Goal: Task Accomplishment & Management: Complete application form

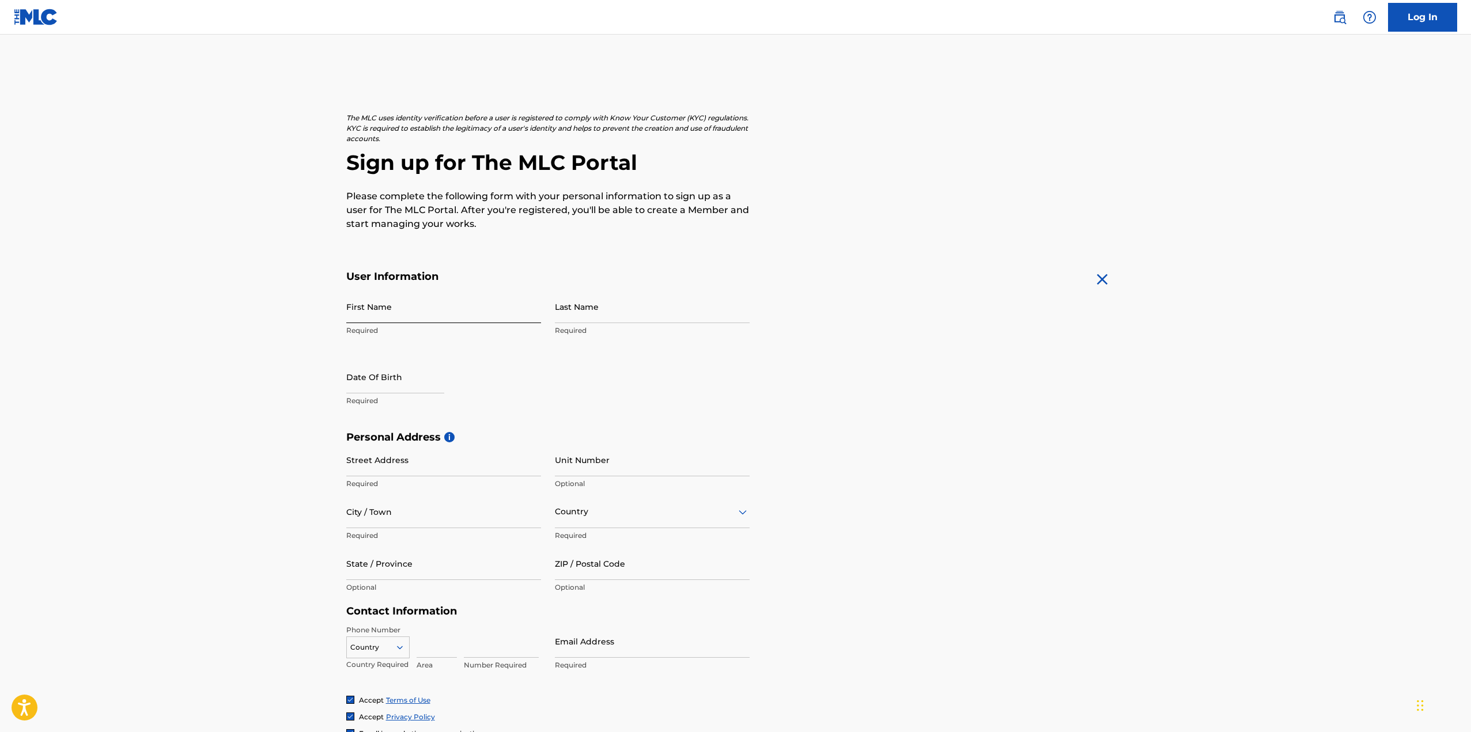
click at [384, 312] on input "First Name" at bounding box center [443, 306] width 195 height 33
type input "[PERSON_NAME]"
click at [586, 308] on input "Last Name" at bounding box center [652, 306] width 195 height 33
type input "[PERSON_NAME]"
click at [403, 373] on input "text" at bounding box center [395, 377] width 98 height 33
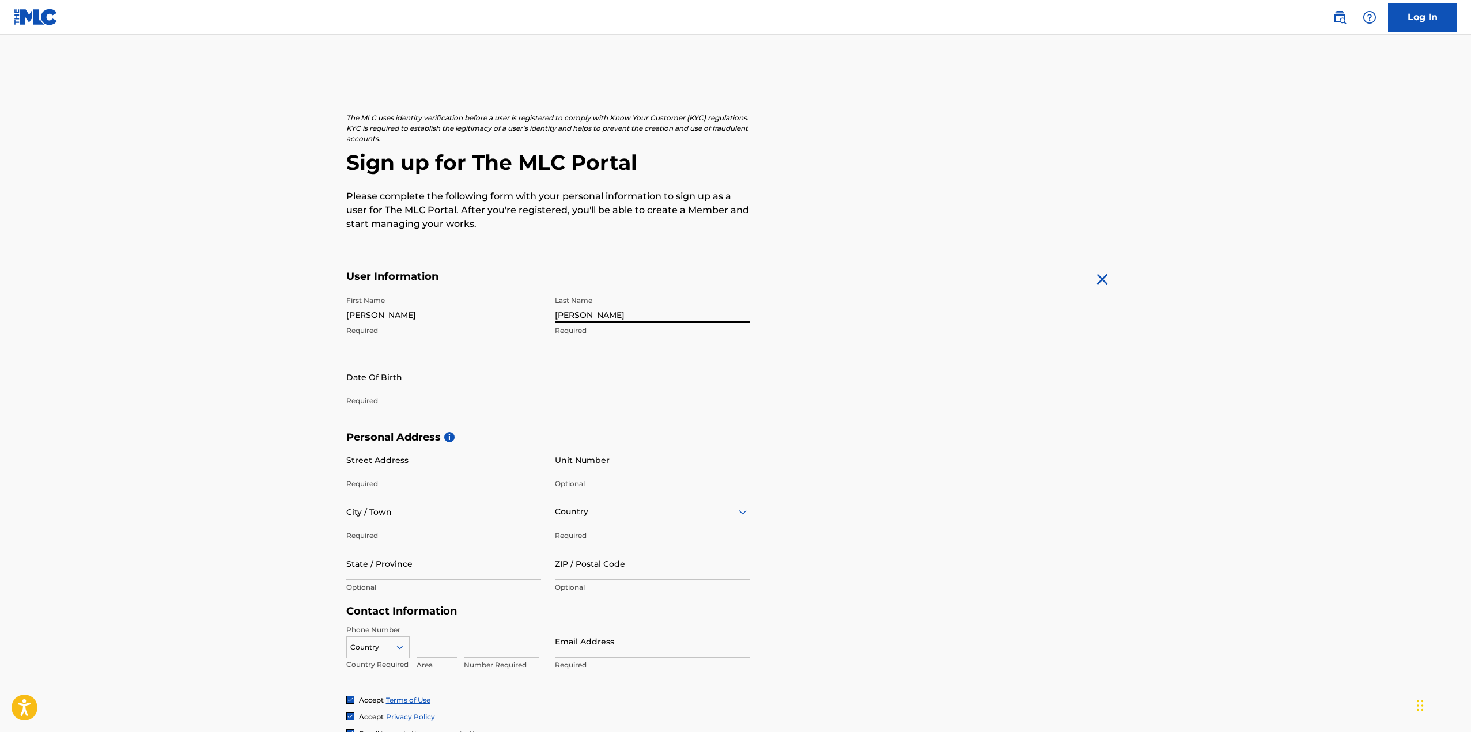
select select "9"
select select "2025"
type input "19/02/2004"
click at [687, 342] on div "Last Name Keating Required" at bounding box center [652, 316] width 195 height 52
select select "9"
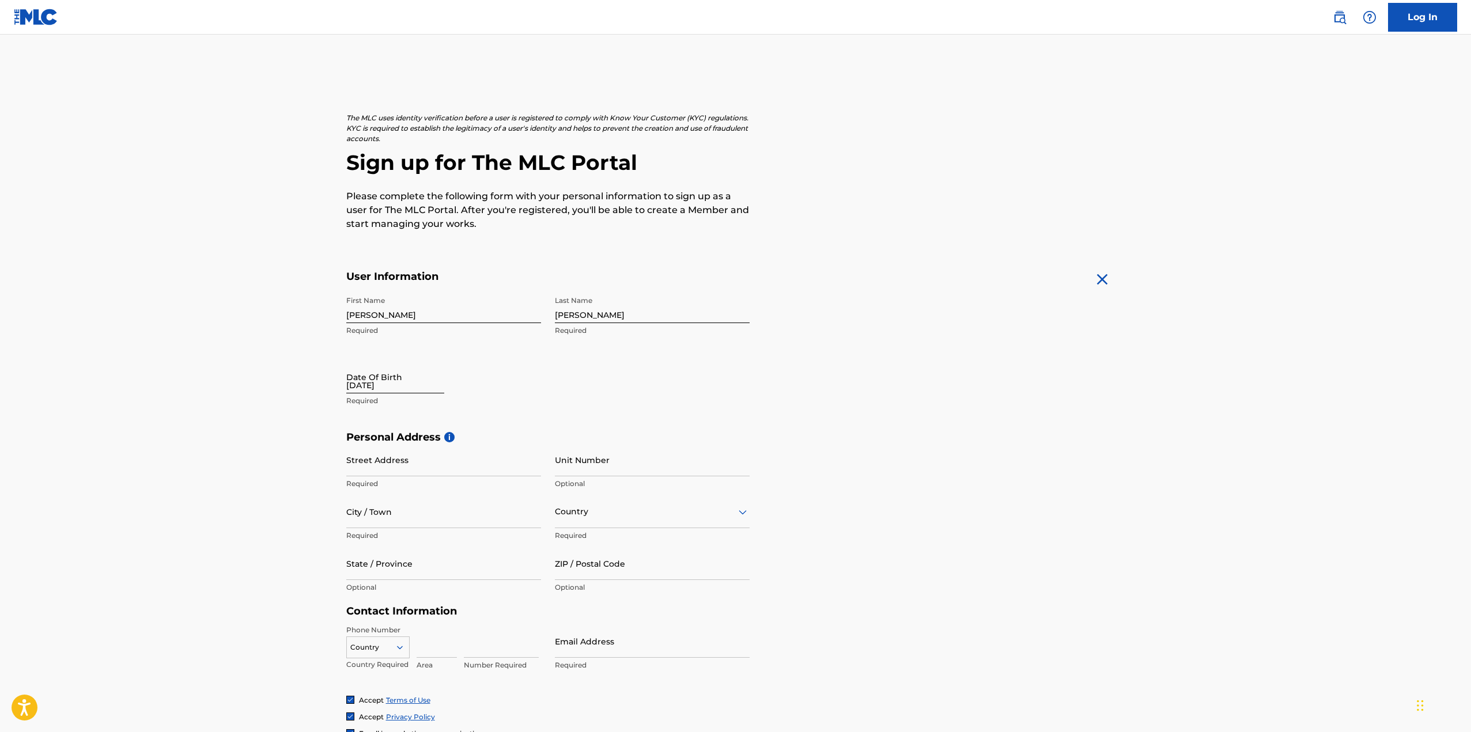
select select "2025"
click at [387, 383] on input "19/02/2004" at bounding box center [395, 377] width 98 height 33
type input "19/02/2004"
select select "9"
click at [387, 391] on input "19/02/2004" at bounding box center [395, 377] width 98 height 33
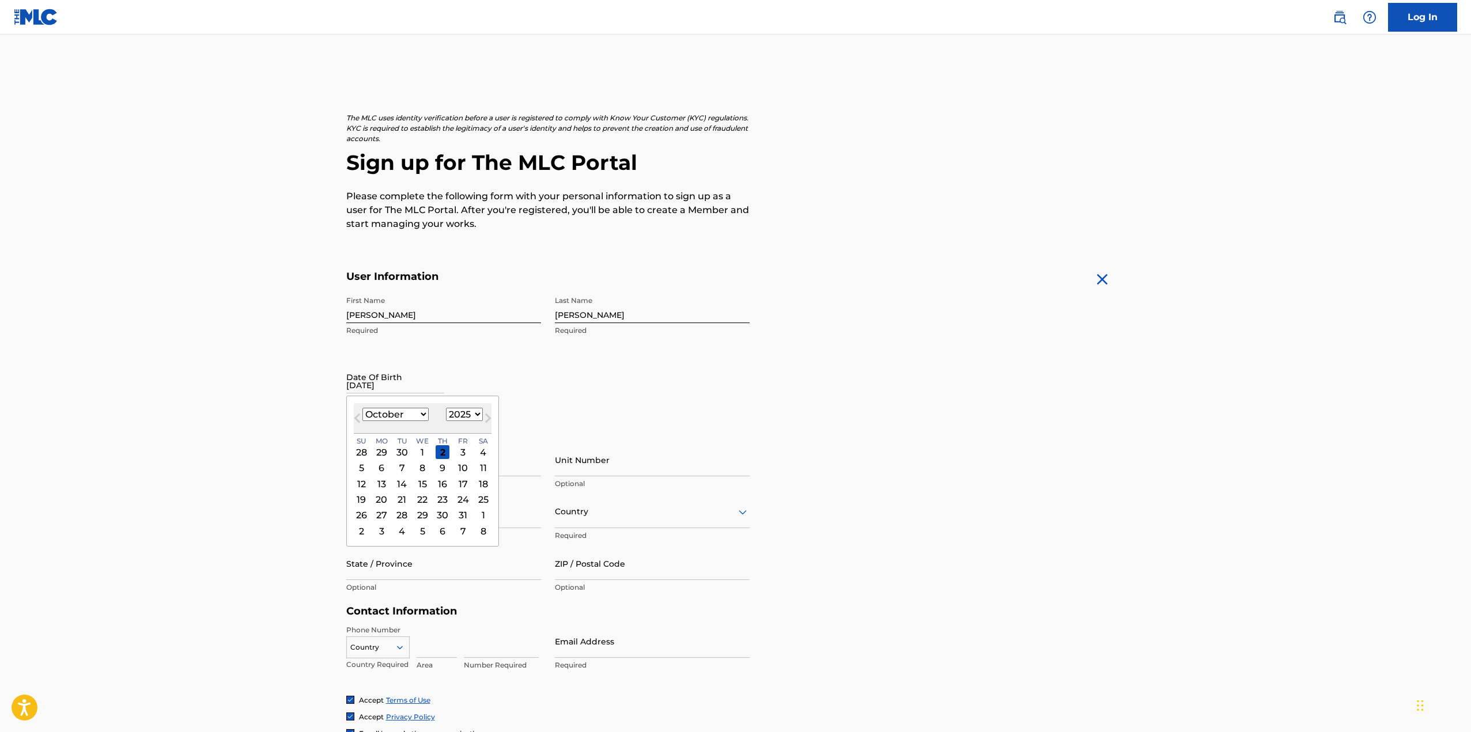
drag, startPoint x: 474, startPoint y: 413, endPoint x: 456, endPoint y: 429, distance: 23.7
click at [474, 413] on select "1900 1901 1902 1903 1904 1905 1906 1907 1908 1909 1910 1911 1912 1913 1914 1915…" at bounding box center [464, 414] width 37 height 13
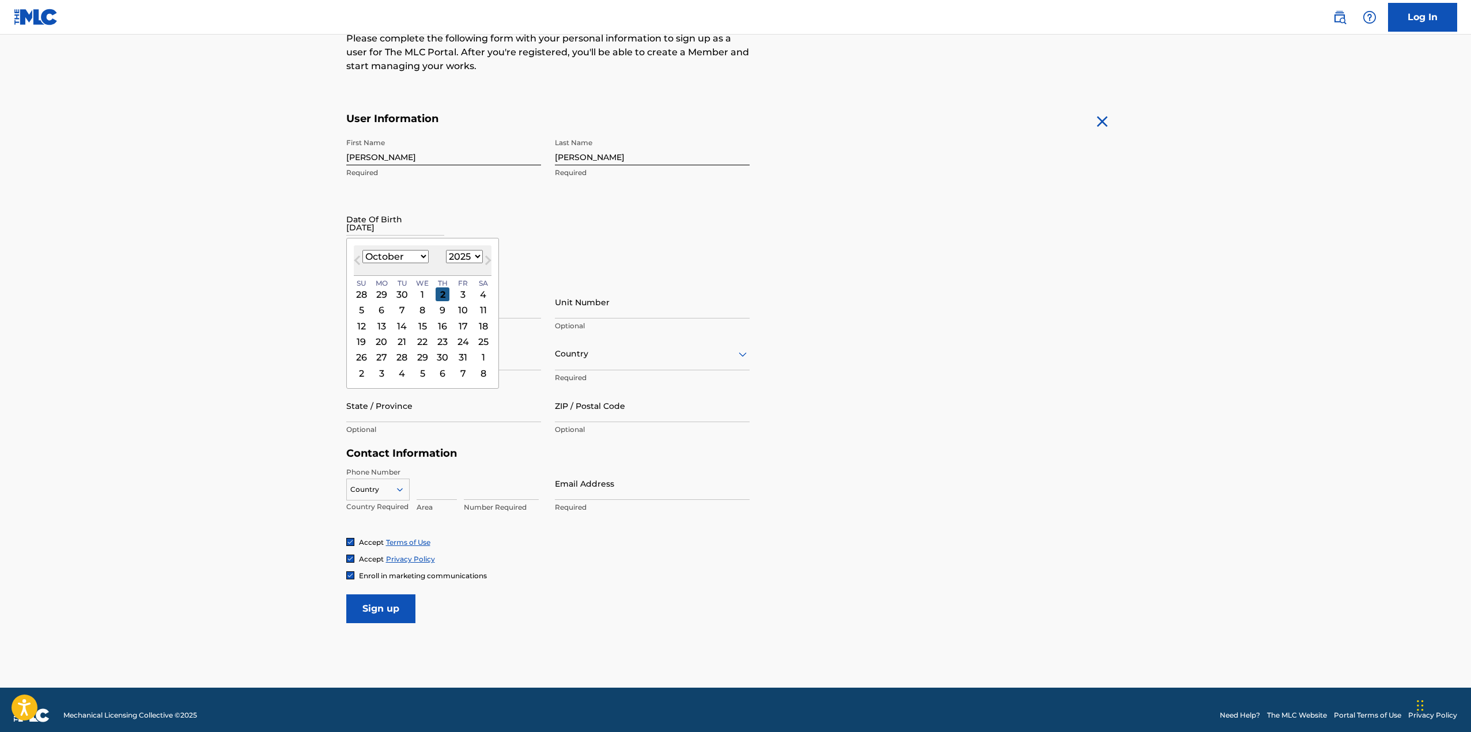
scroll to position [169, 0]
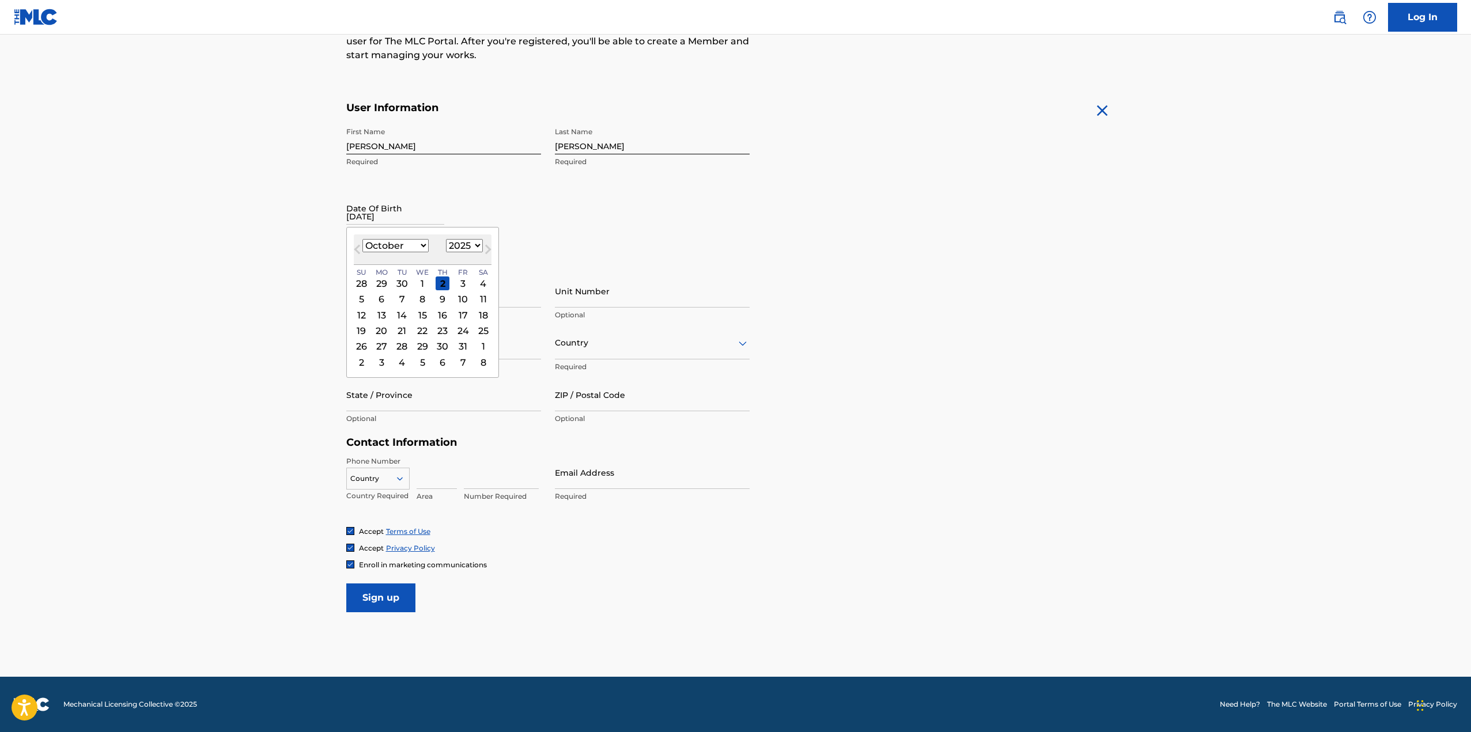
click at [467, 240] on select "1900 1901 1902 1903 1904 1905 1906 1907 1908 1909 1910 1911 1912 1913 1914 1915…" at bounding box center [464, 245] width 37 height 13
select select "2004"
click at [446, 239] on select "1900 1901 1902 1903 1904 1905 1906 1907 1908 1909 1910 1911 1912 1913 1914 1915…" at bounding box center [464, 245] width 37 height 13
click at [394, 247] on select "January February March April May June July August September October November De…" at bounding box center [395, 245] width 66 height 13
select select "1"
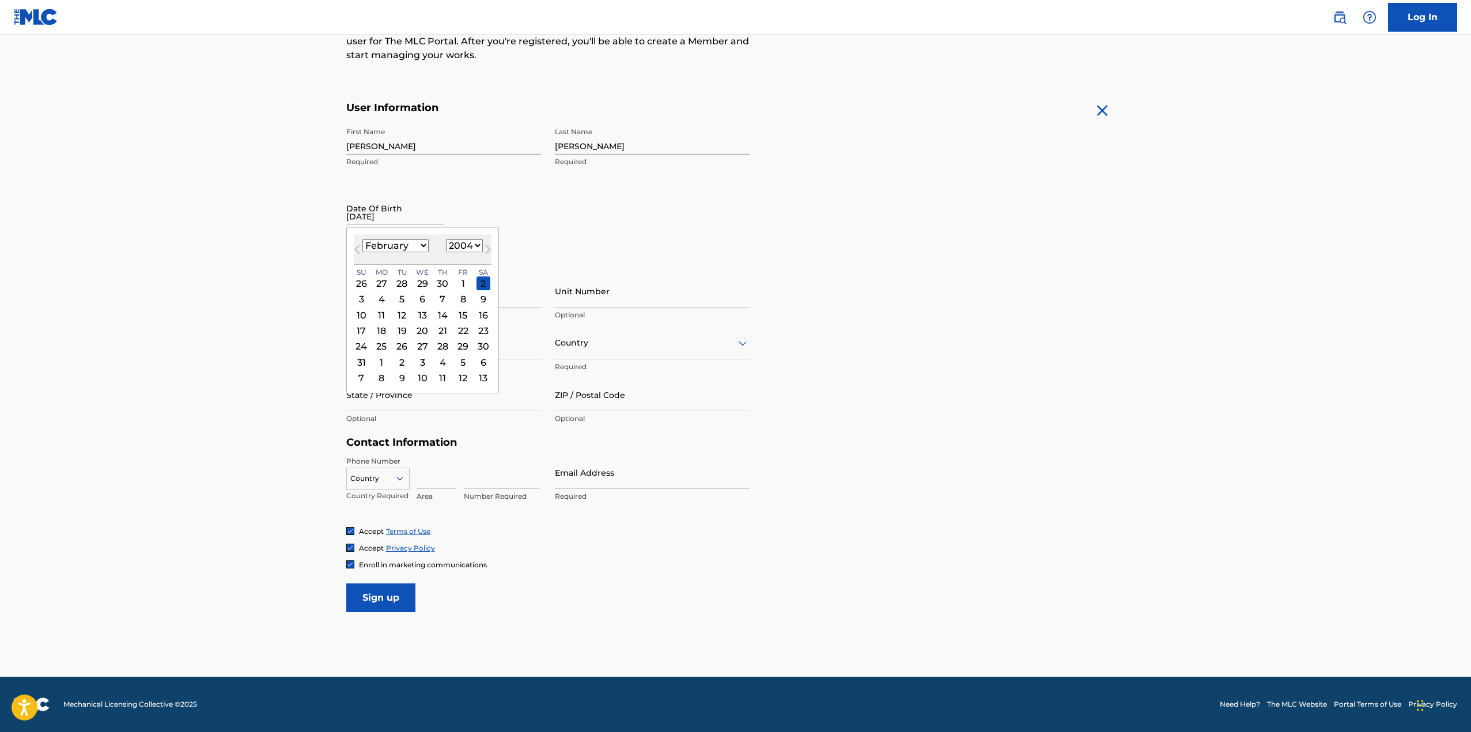
click at [362, 239] on select "January February March April May June July August September October November De…" at bounding box center [395, 245] width 66 height 13
click at [444, 317] on div "19" at bounding box center [443, 315] width 14 height 14
click at [419, 296] on input "Street Address" at bounding box center [443, 291] width 195 height 33
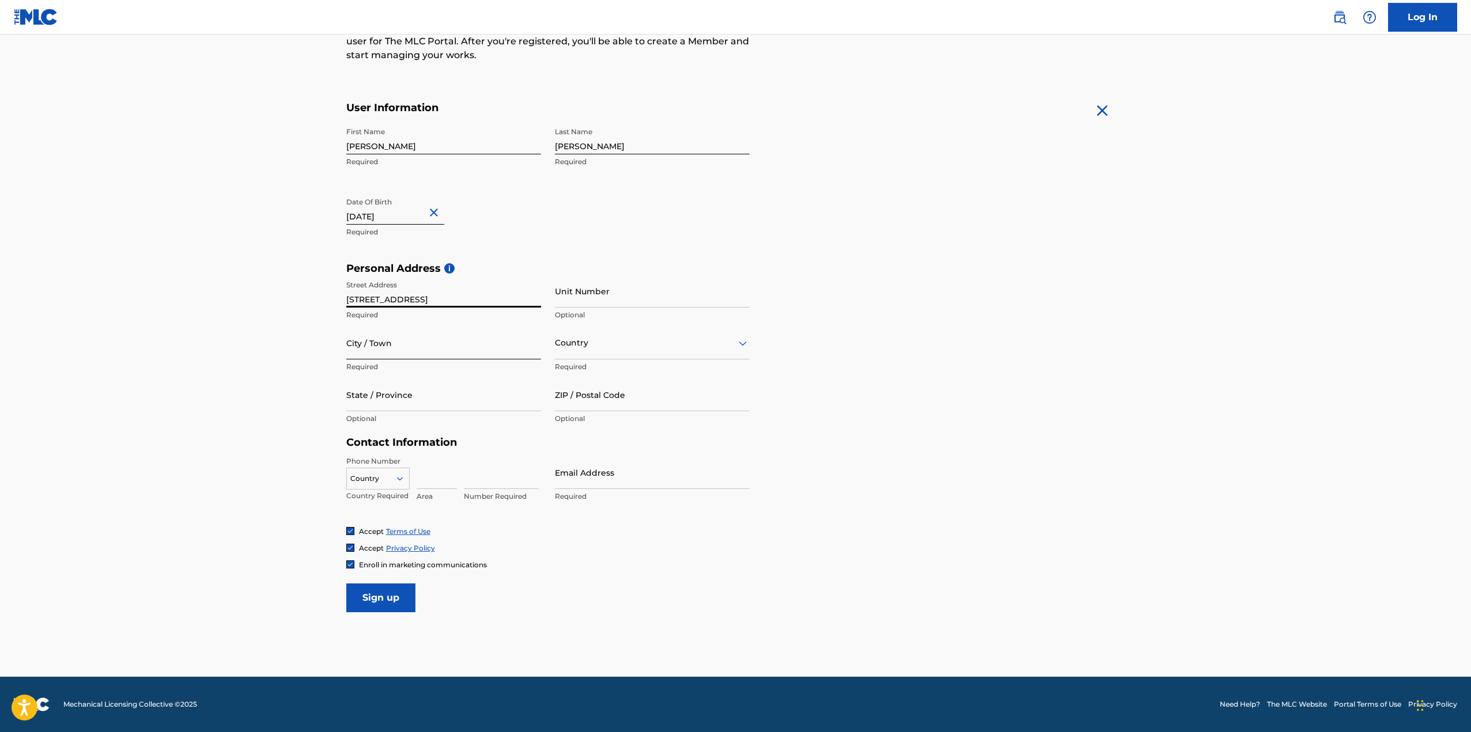
type input "[STREET_ADDRESS]"
drag, startPoint x: 440, startPoint y: 338, endPoint x: 451, endPoint y: 341, distance: 11.3
click at [440, 337] on input "City / Town" at bounding box center [443, 343] width 195 height 33
type input "Frankston North"
click at [443, 404] on input "State / Province" at bounding box center [443, 395] width 195 height 33
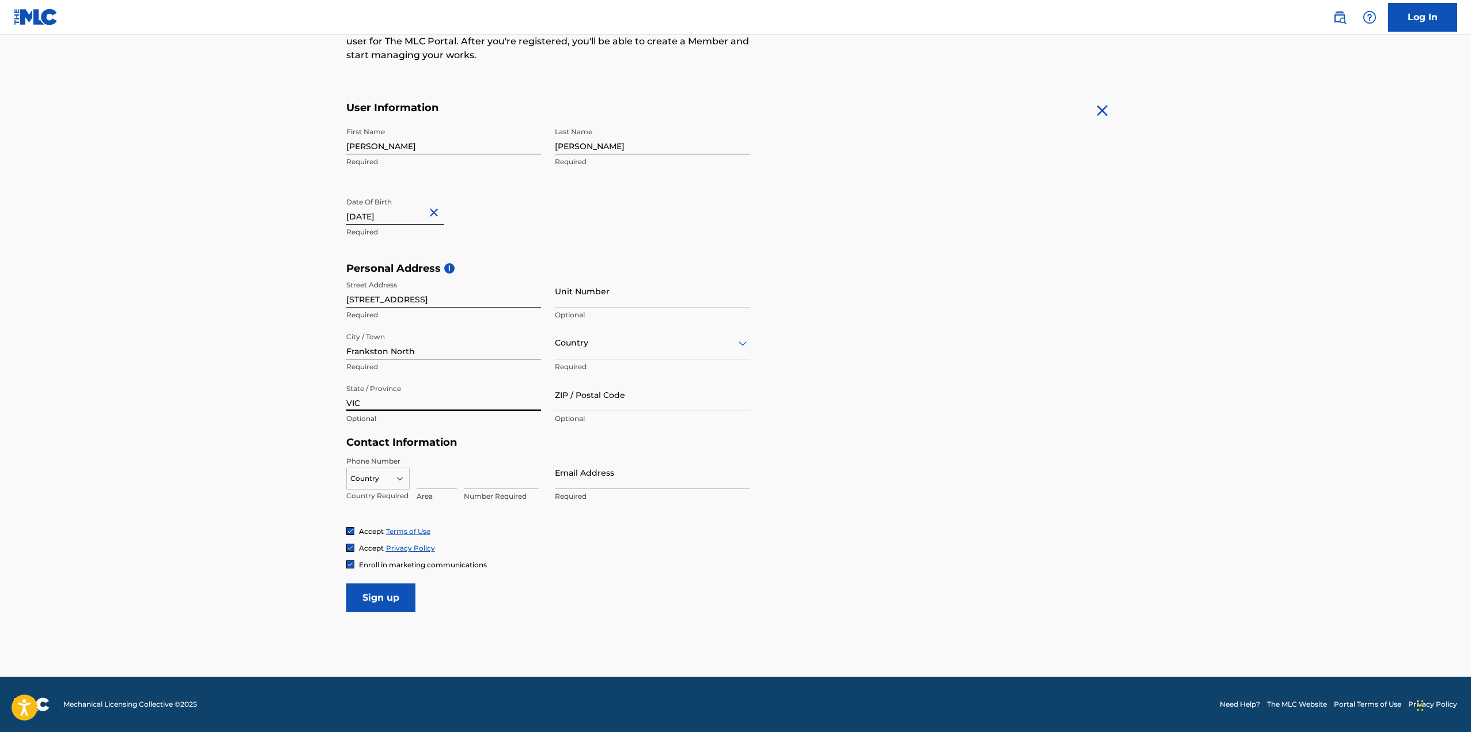
type input "VIC"
click at [604, 343] on div at bounding box center [652, 343] width 195 height 14
click at [600, 432] on div "[GEOGRAPHIC_DATA]" at bounding box center [653, 427] width 194 height 26
click at [611, 401] on input "ZIP / Postal Code" at bounding box center [652, 395] width 195 height 33
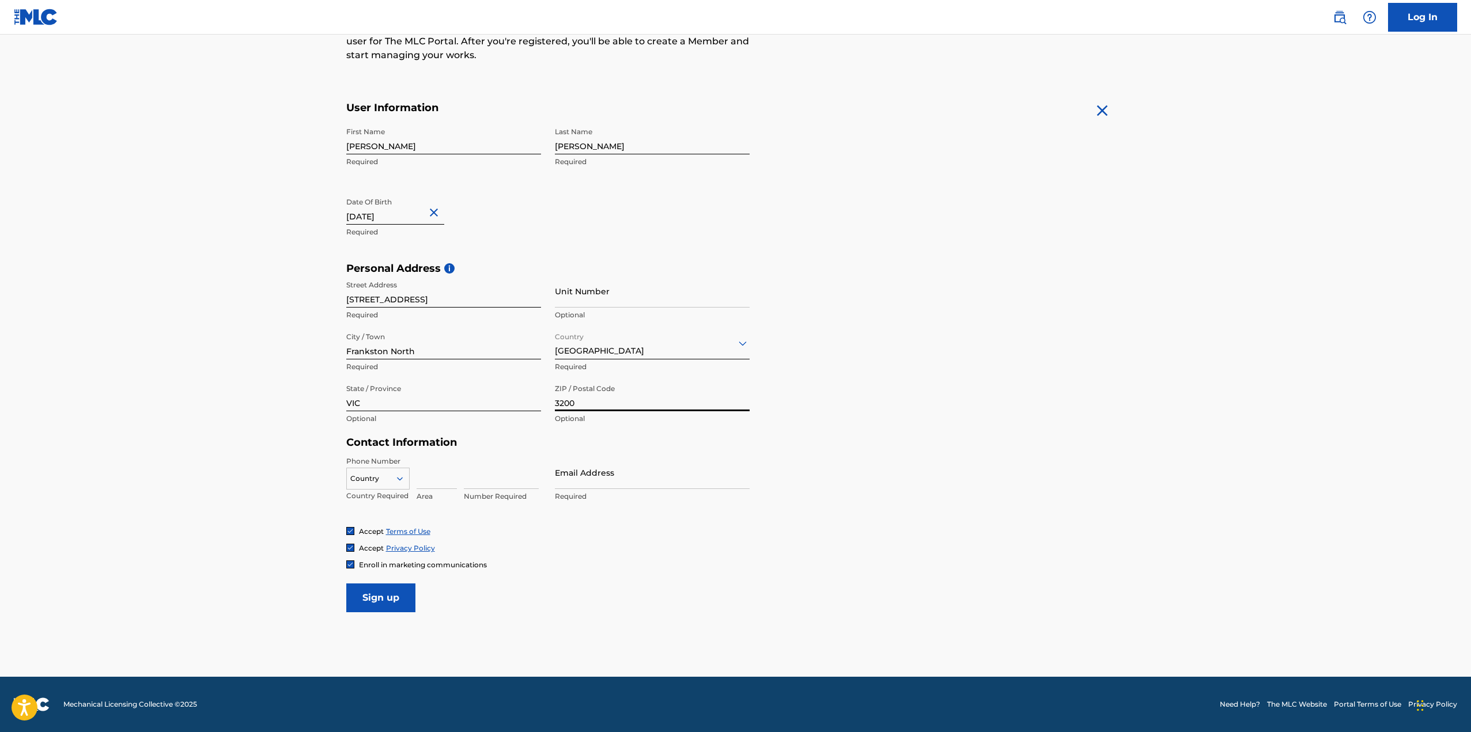
type input "3200"
click at [383, 485] on div "Country" at bounding box center [377, 476] width 63 height 17
click at [371, 542] on div "AU +61" at bounding box center [378, 554] width 62 height 24
click at [606, 483] on input "Email Address" at bounding box center [652, 472] width 195 height 33
click at [436, 484] on input at bounding box center [437, 472] width 40 height 33
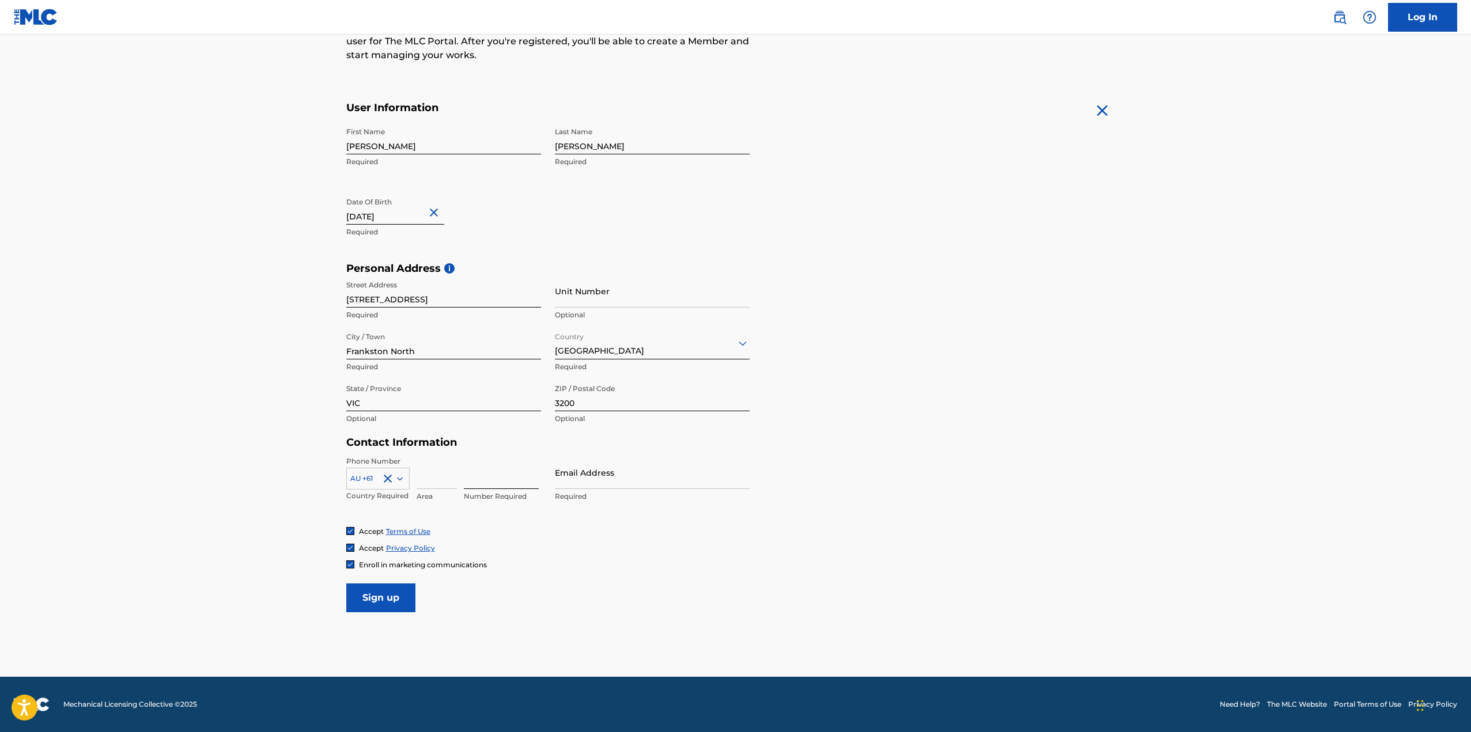
click at [490, 473] on input at bounding box center [501, 472] width 75 height 33
type input "0433677893"
click at [615, 477] on input "Email Address" at bounding box center [652, 472] width 195 height 33
type input "[EMAIL_ADDRESS][DOMAIN_NAME]"
click at [394, 604] on input "Sign up" at bounding box center [380, 598] width 69 height 29
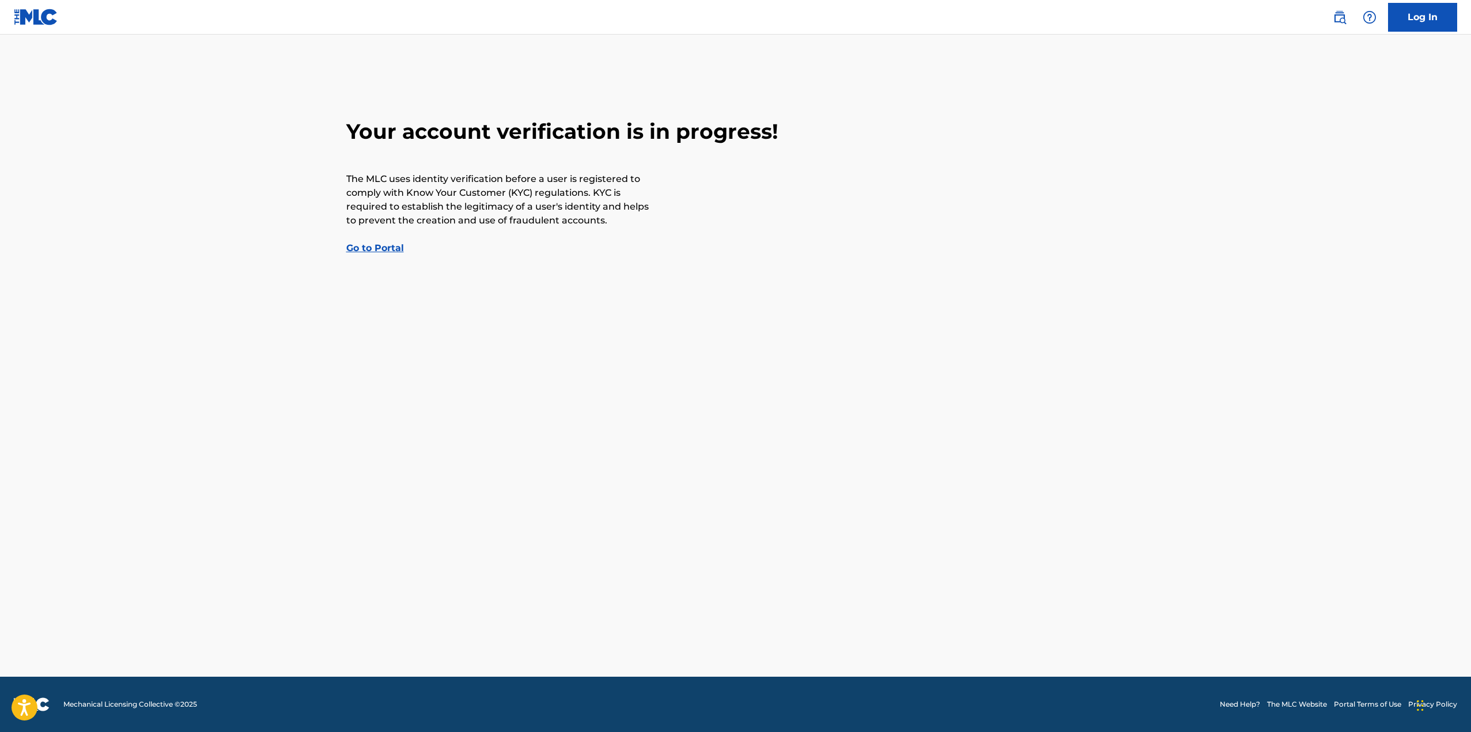
click at [381, 247] on link "Go to Portal" at bounding box center [375, 248] width 58 height 11
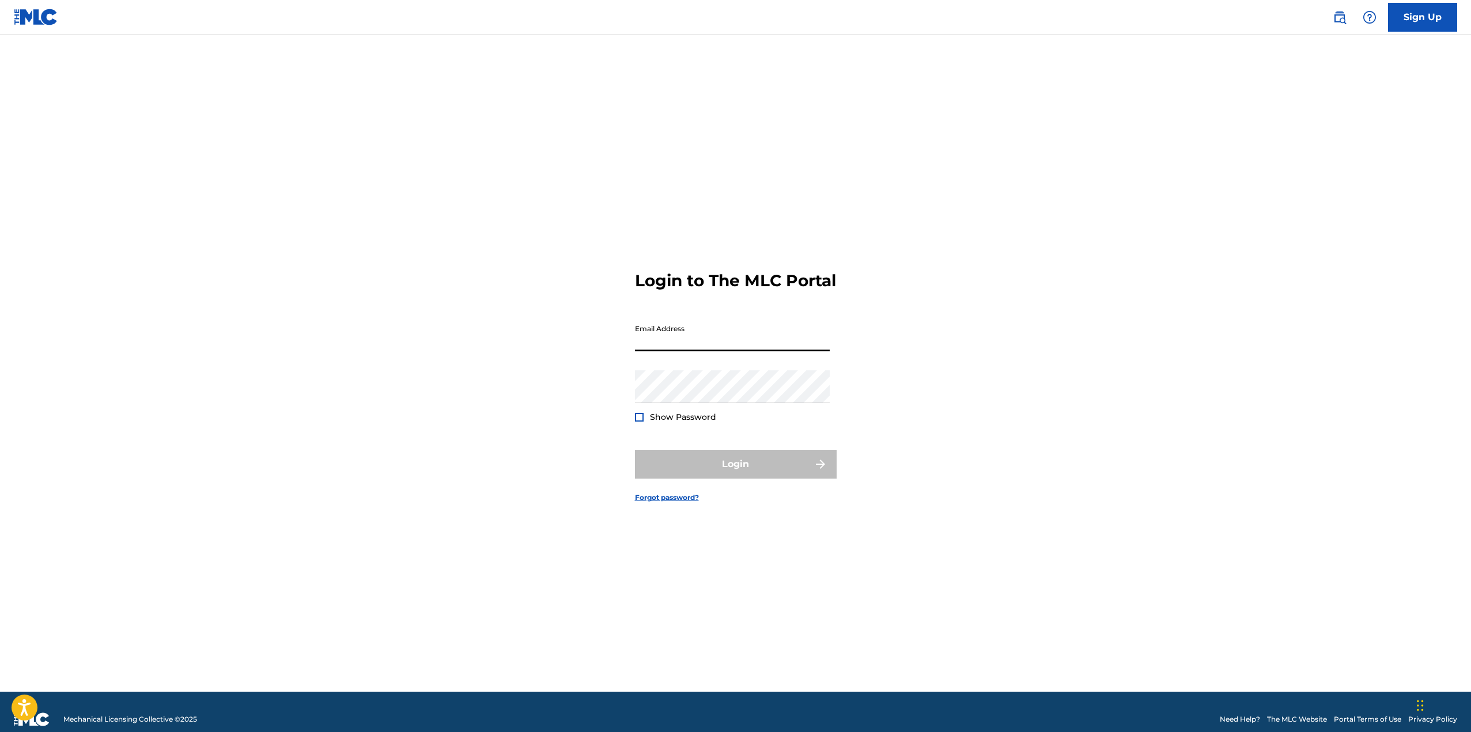
click at [705, 349] on input "Email Address" at bounding box center [732, 335] width 195 height 33
type input "[EMAIL_ADDRESS][DOMAIN_NAME]"
click at [635, 450] on button "Login" at bounding box center [736, 464] width 202 height 29
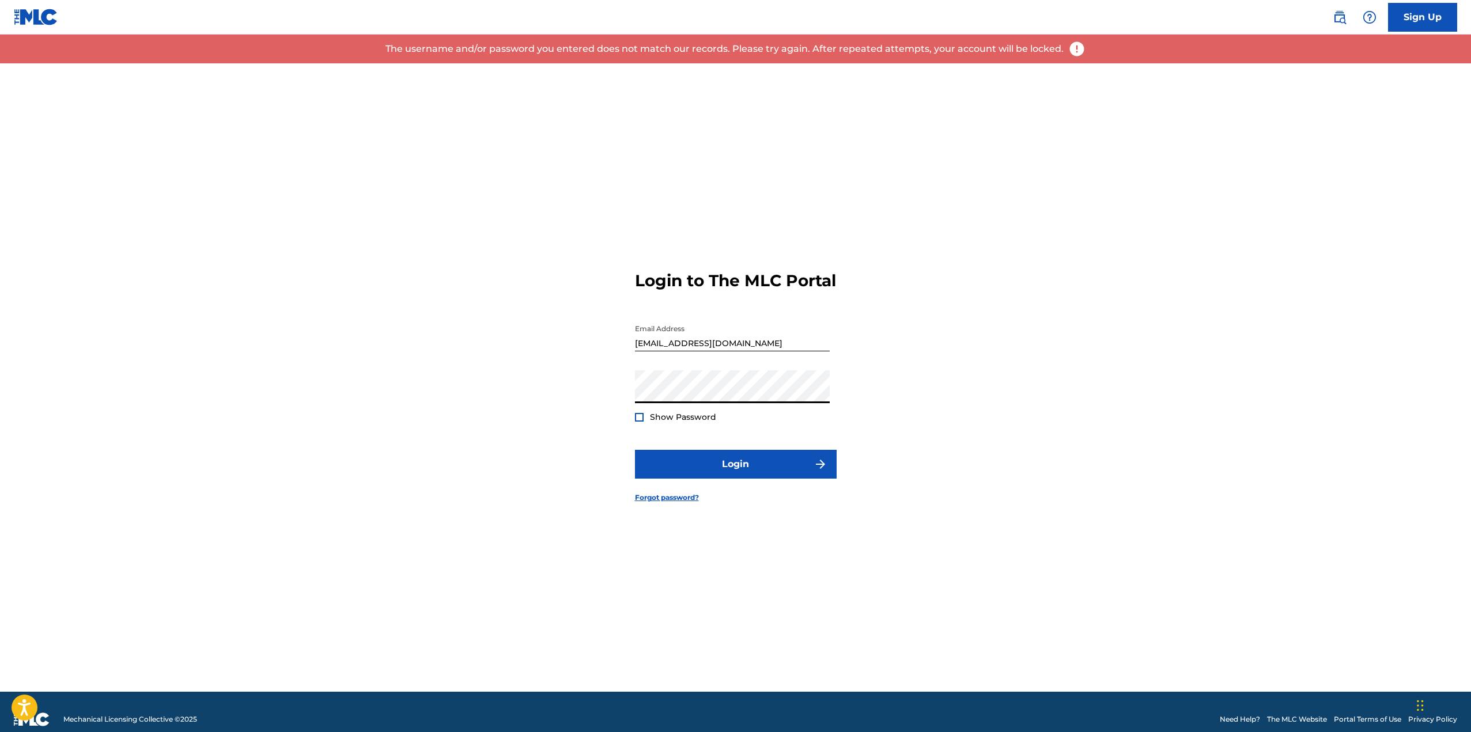
click at [455, 391] on div "Login to The MLC Portal Email Address NotJolxAU@gmail.com Password Show Passwor…" at bounding box center [736, 377] width 807 height 629
click at [635, 450] on button "Login" at bounding box center [736, 464] width 202 height 29
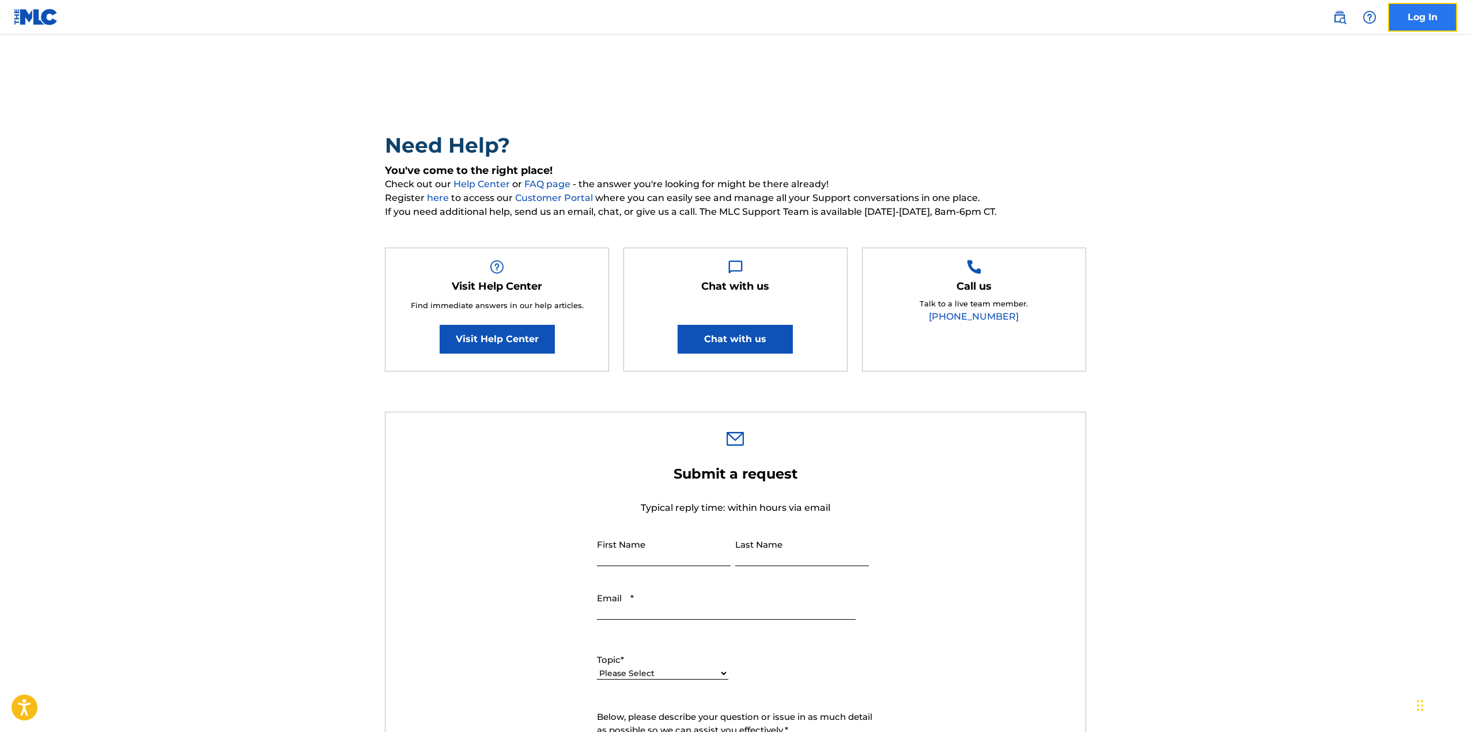
click at [1426, 18] on link "Log In" at bounding box center [1422, 17] width 69 height 29
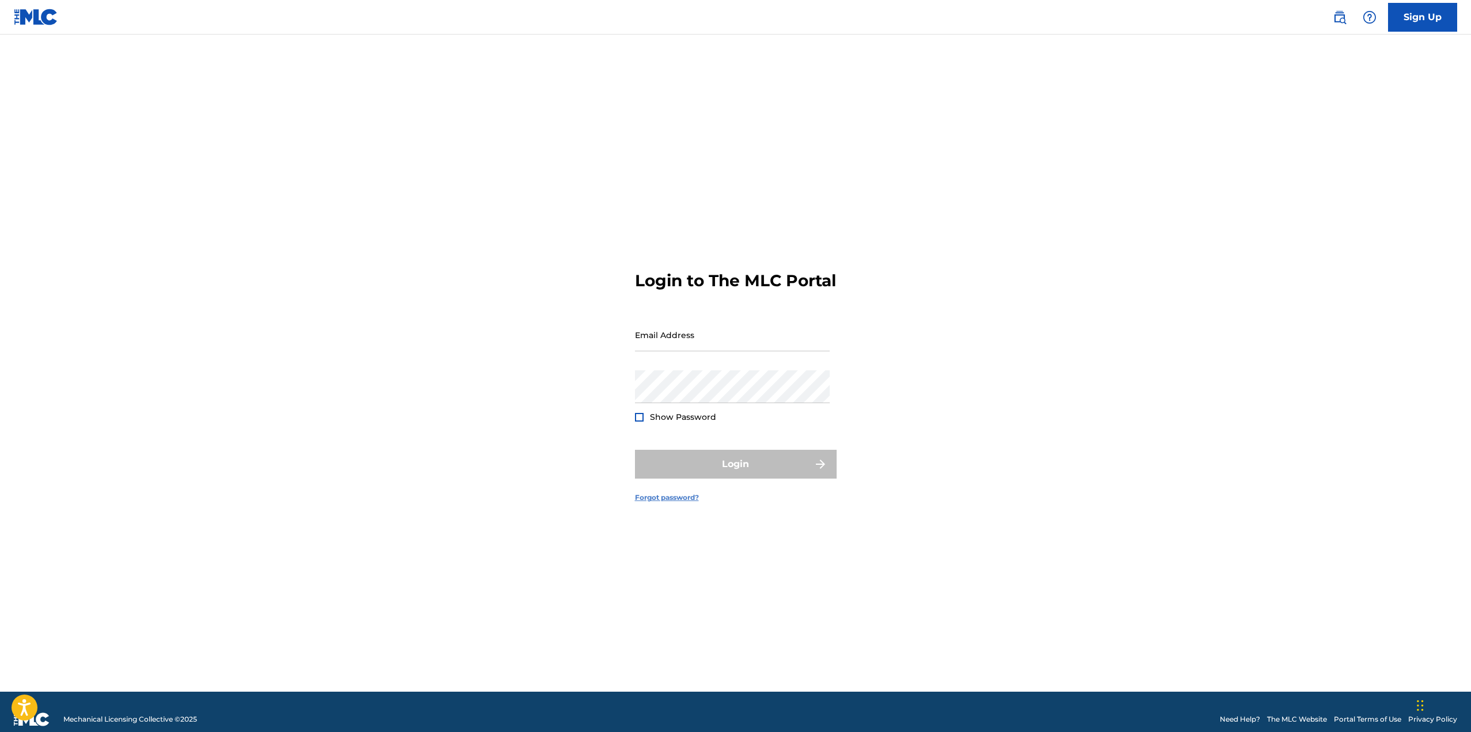
click at [675, 503] on link "Forgot password?" at bounding box center [667, 498] width 64 height 10
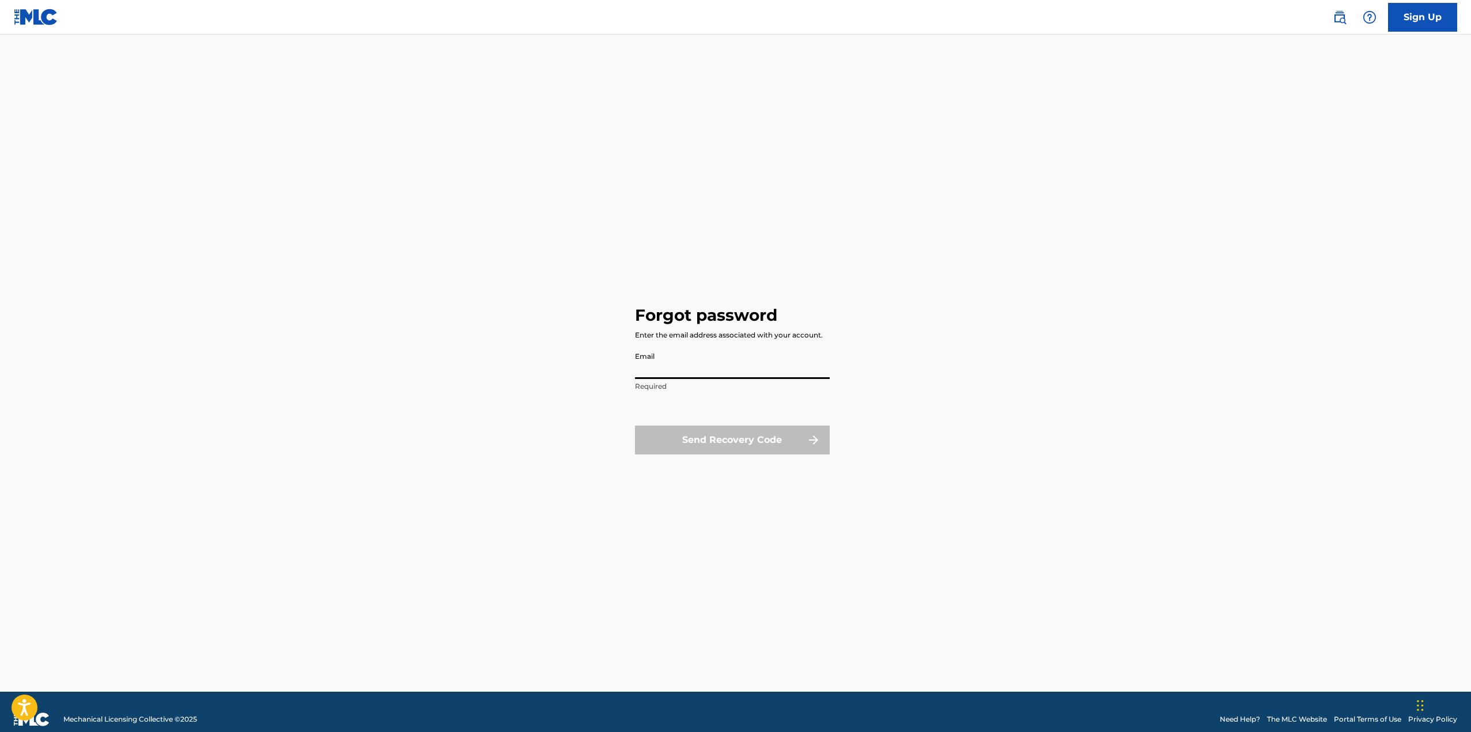
click at [667, 360] on input "Email" at bounding box center [732, 362] width 195 height 33
type input "[EMAIL_ADDRESS][DOMAIN_NAME]"
drag, startPoint x: 730, startPoint y: 439, endPoint x: 523, endPoint y: 447, distance: 207.0
click at [729, 439] on button "Send Recovery Code" at bounding box center [732, 440] width 195 height 29
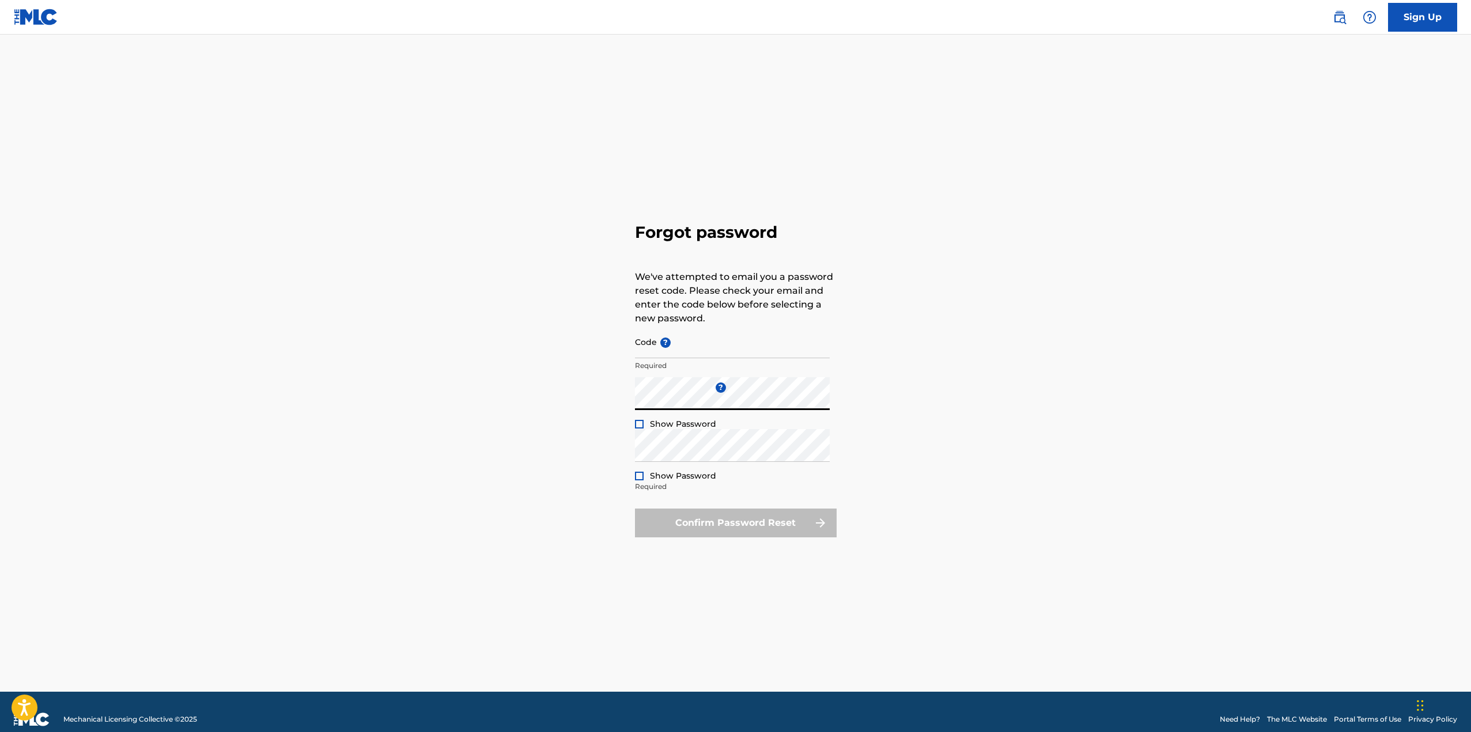
click at [975, 342] on div "Forgot password We've attempted to email you a password reset code. Please chec…" at bounding box center [736, 377] width 807 height 629
click at [703, 353] on input "Code ?" at bounding box center [732, 342] width 195 height 33
paste input "FP_bac12288c10884d501cb4d1d9f2c"
type input "FP_bac12288c10884d501cb4d1d9f2c"
click at [638, 425] on div at bounding box center [639, 424] width 9 height 9
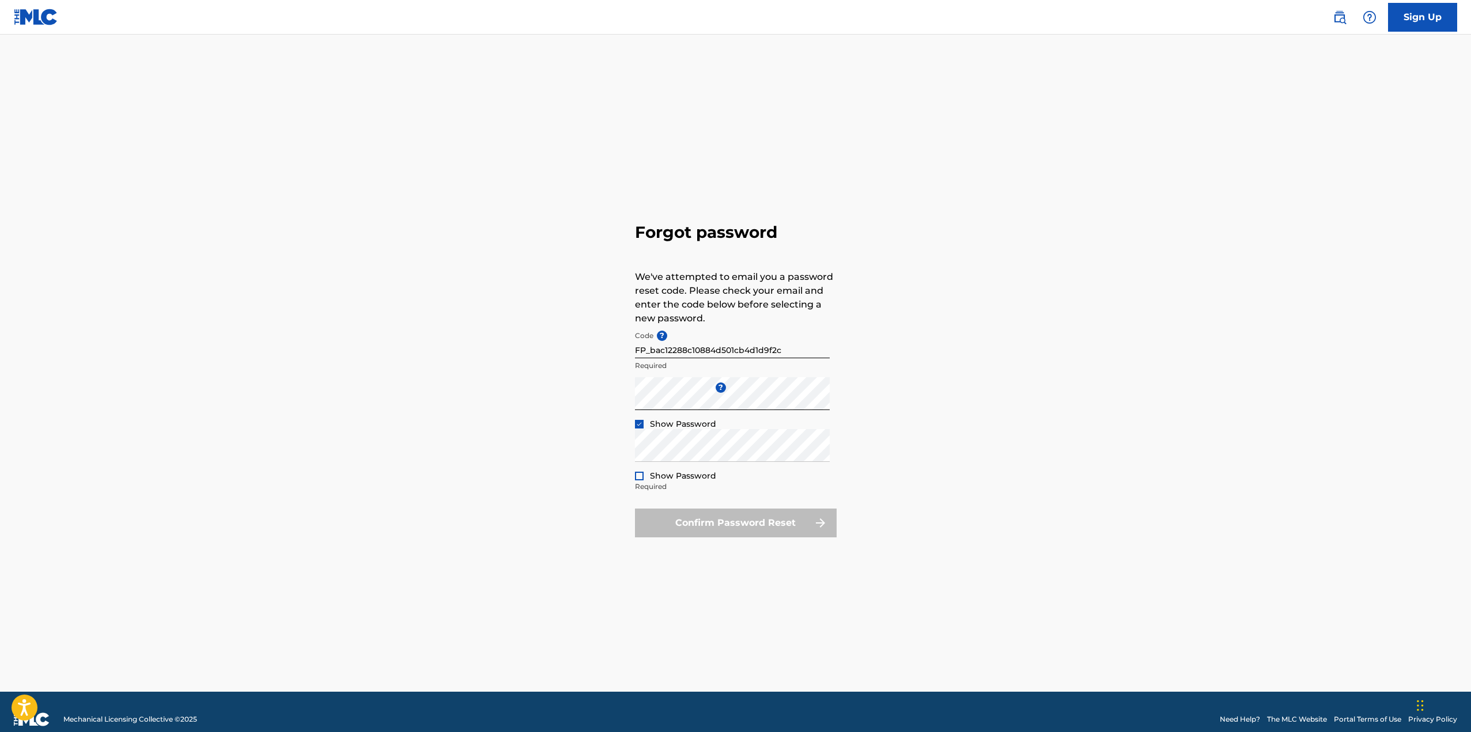
click at [641, 422] on img at bounding box center [639, 424] width 6 height 6
click at [747, 530] on button "Confirm Password Reset" at bounding box center [736, 523] width 202 height 29
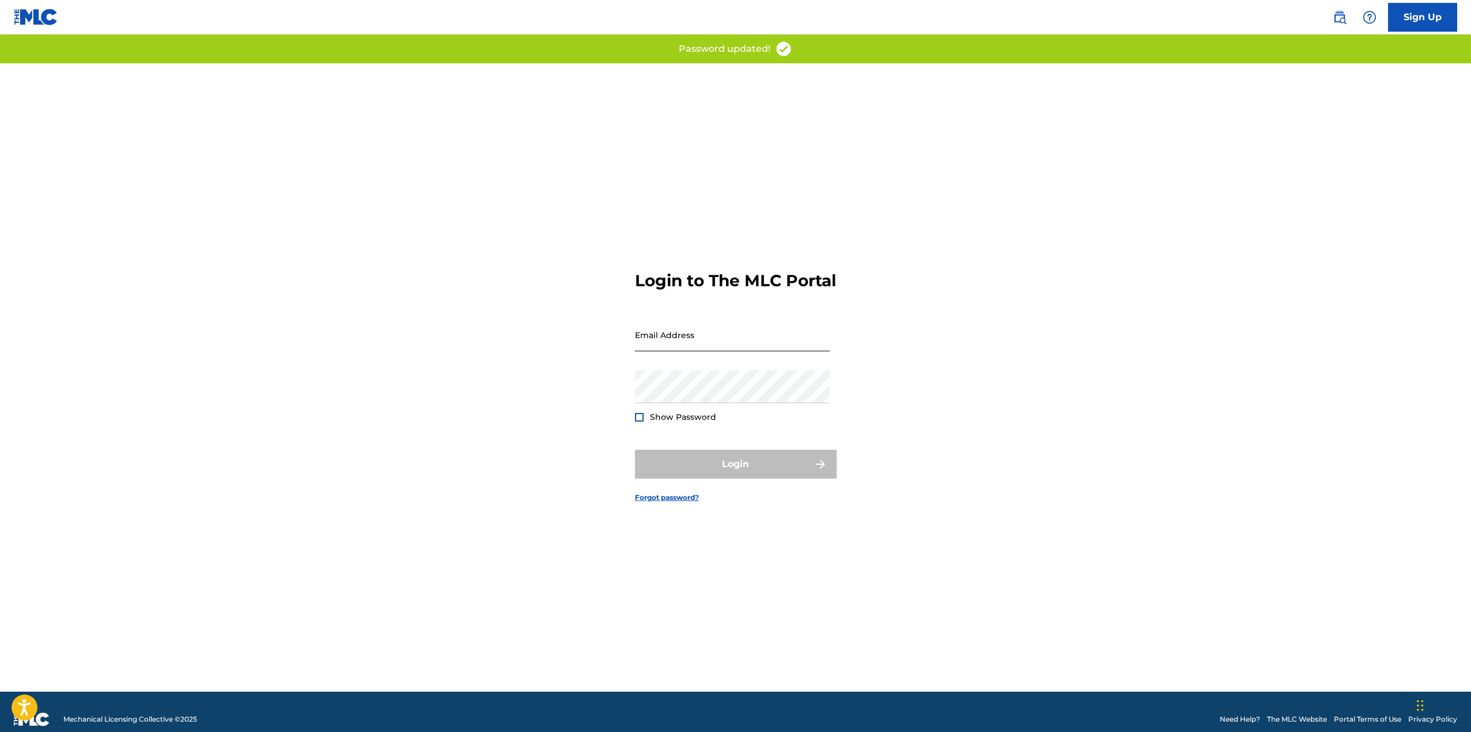
click at [697, 352] on input "Email Address" at bounding box center [732, 335] width 195 height 33
type input "[EMAIL_ADDRESS][DOMAIN_NAME]"
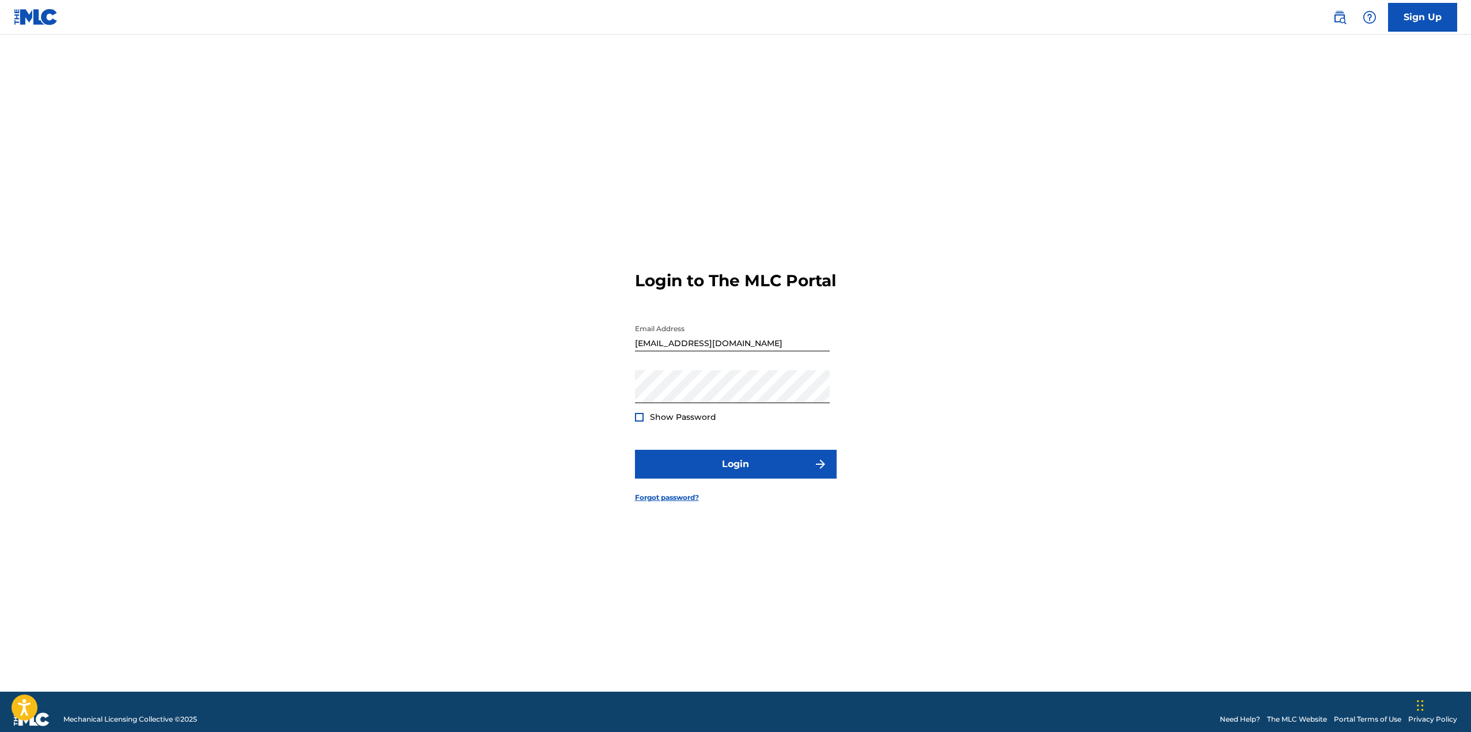
click at [639, 422] on div at bounding box center [639, 417] width 9 height 9
click at [635, 450] on button "Login" at bounding box center [736, 464] width 202 height 29
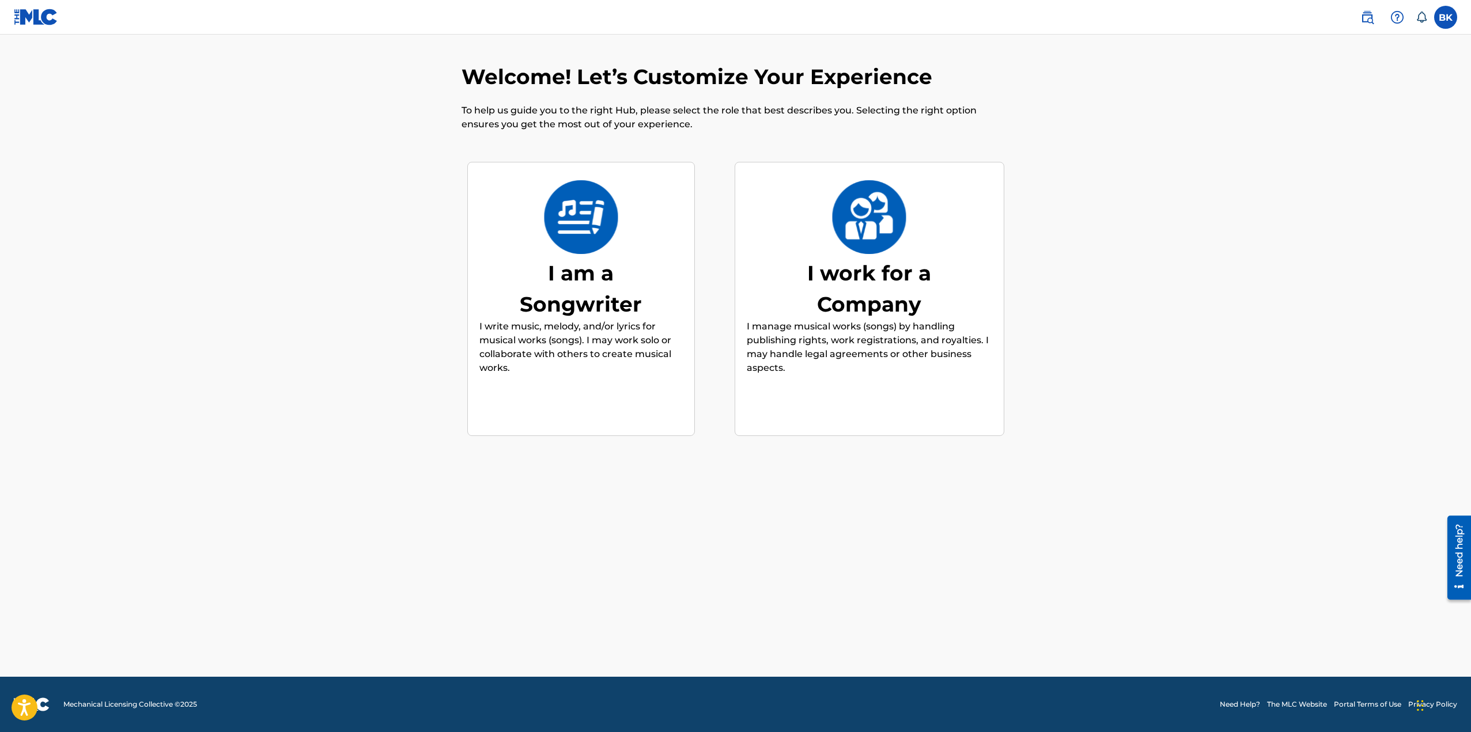
click at [588, 288] on div "I am a Songwriter" at bounding box center [580, 289] width 173 height 62
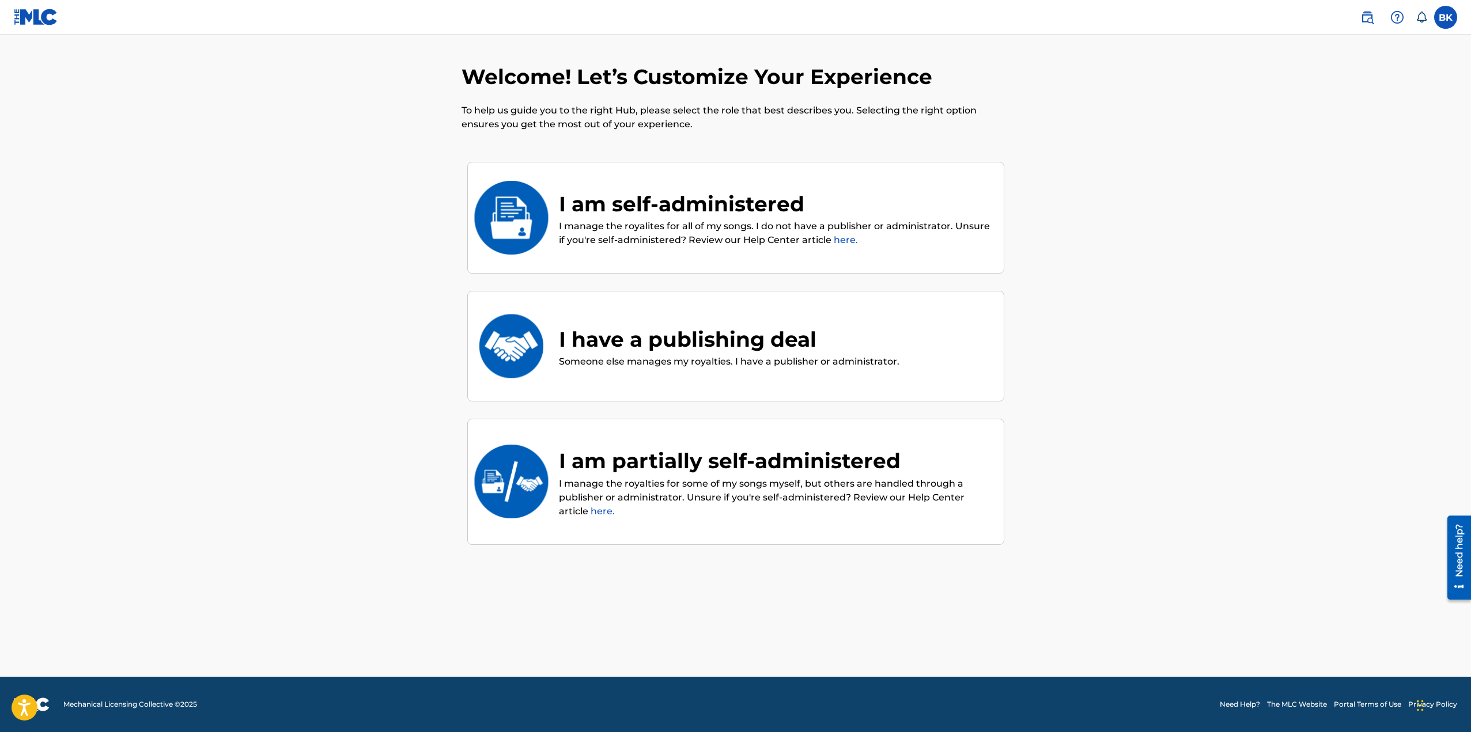
click at [781, 209] on div "I am self-administered" at bounding box center [775, 203] width 433 height 31
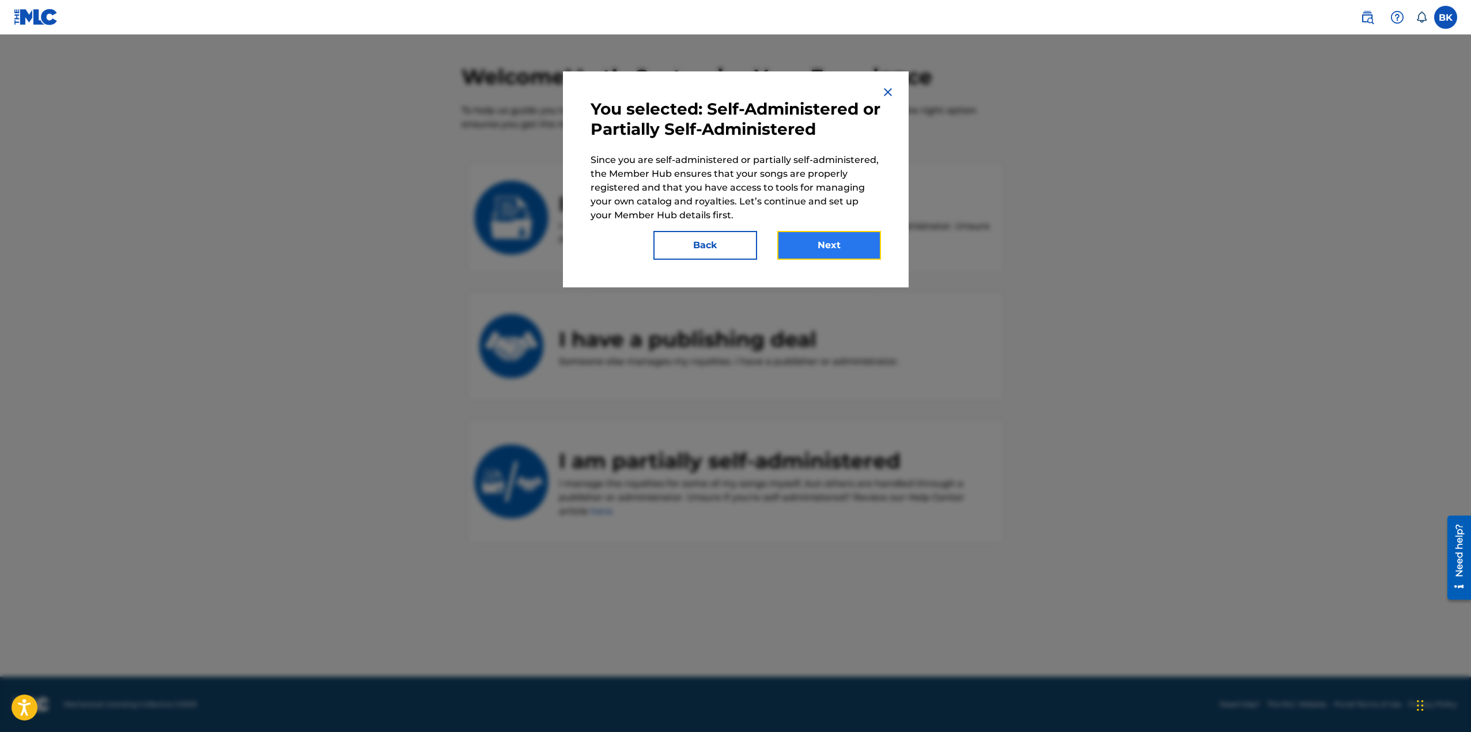
click at [844, 243] on button "Next" at bounding box center [829, 245] width 104 height 29
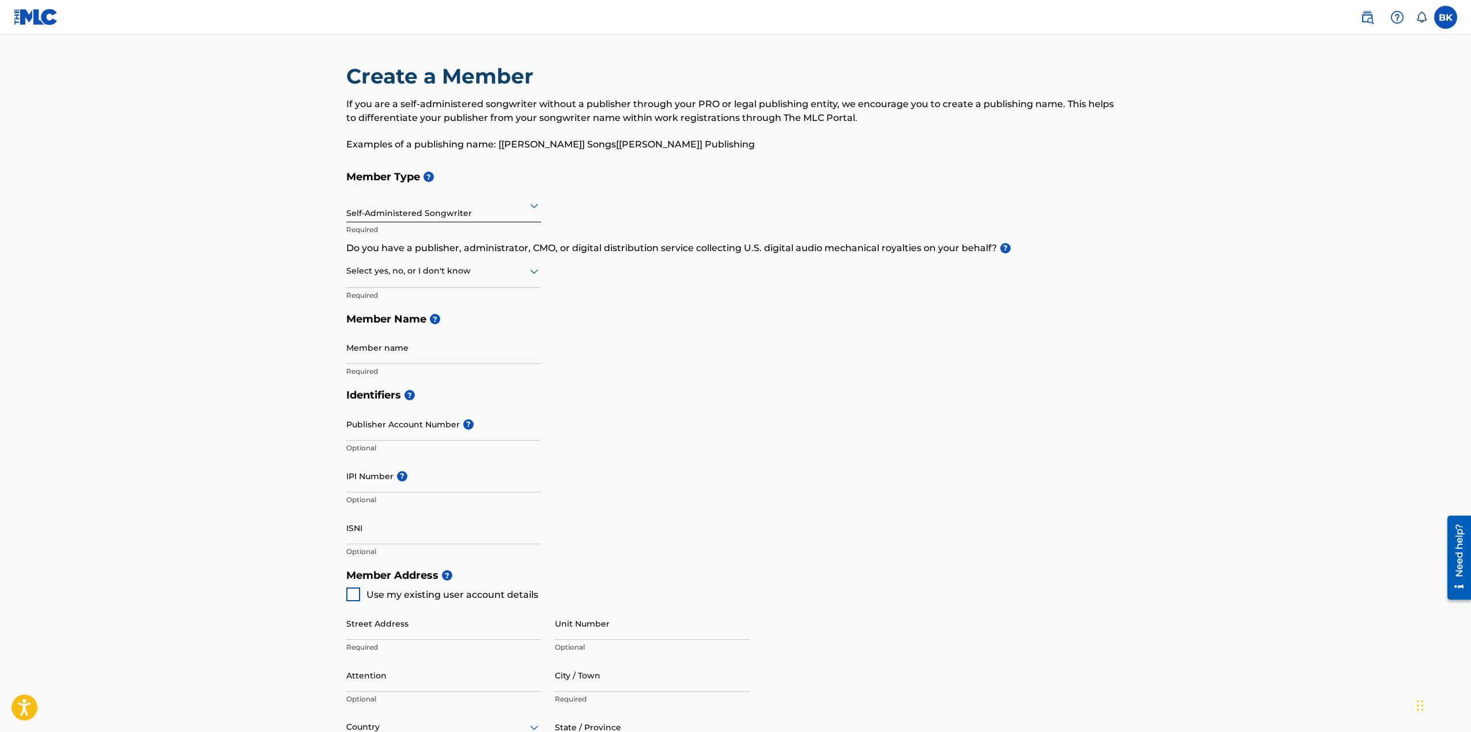
click at [430, 218] on div "Self-Administered Songwriter" at bounding box center [443, 205] width 195 height 28
drag, startPoint x: 433, startPoint y: 250, endPoint x: 433, endPoint y: 258, distance: 8.1
drag, startPoint x: 433, startPoint y: 258, endPoint x: 413, endPoint y: 214, distance: 48.7
click at [413, 214] on div "Self-Administered Songwriter" at bounding box center [443, 205] width 195 height 28
click at [404, 259] on div "Publisher" at bounding box center [444, 261] width 194 height 26
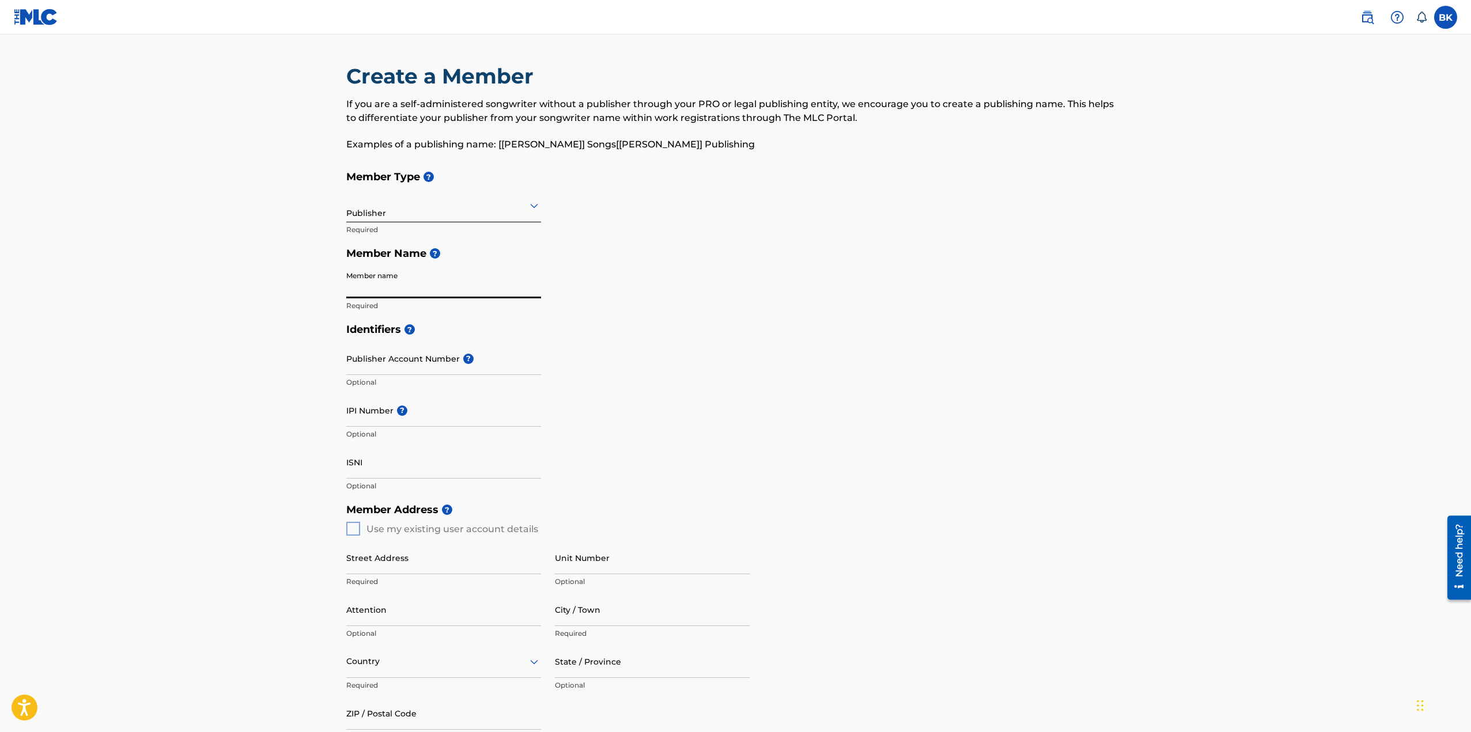
click at [413, 285] on input "Member name" at bounding box center [443, 282] width 195 height 33
type input "Jolx"
click at [414, 364] on input "Publisher Account Number ?" at bounding box center [443, 358] width 195 height 33
click at [381, 211] on div at bounding box center [443, 205] width 195 height 14
click at [467, 229] on div "Self-Administered Songwriter" at bounding box center [444, 235] width 194 height 26
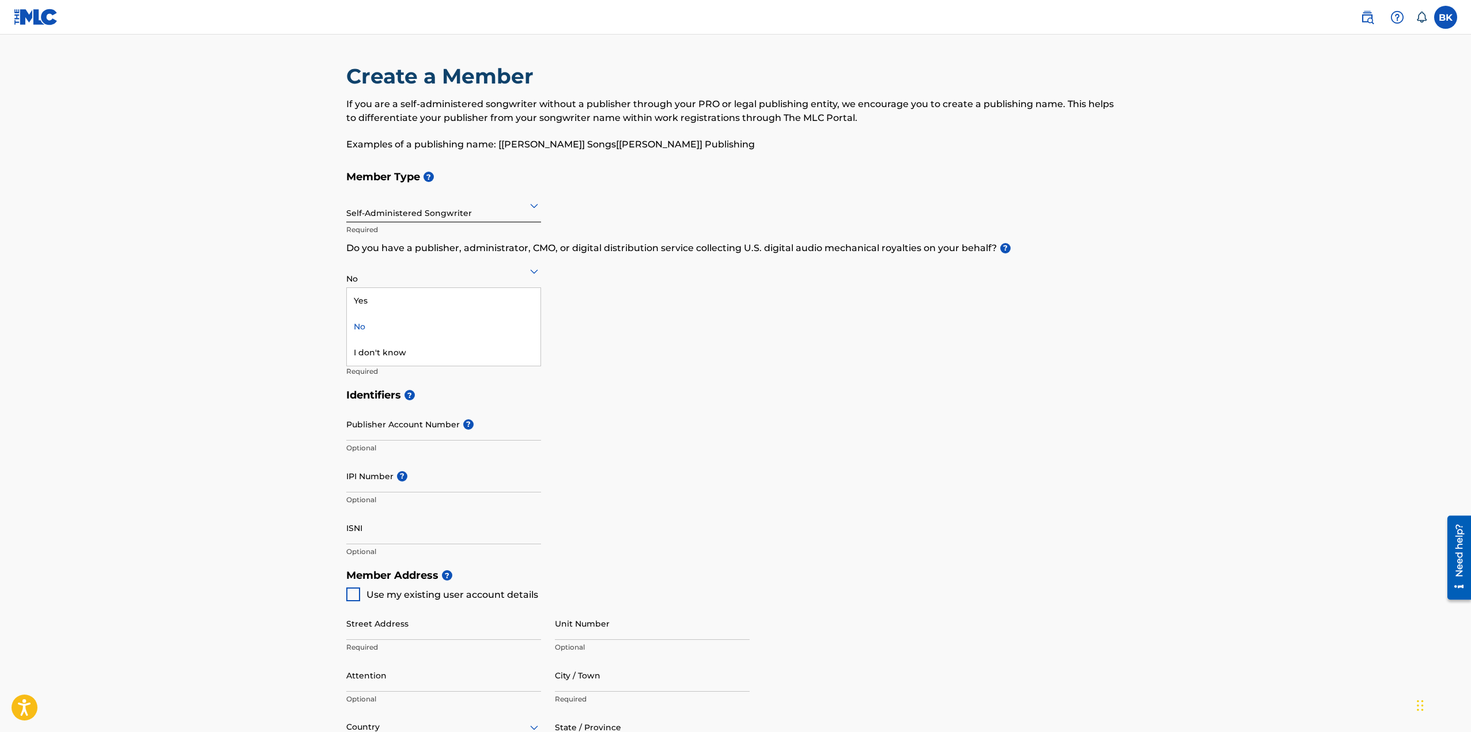
click at [424, 279] on div "No" at bounding box center [443, 271] width 195 height 28
click at [424, 278] on div "No" at bounding box center [443, 271] width 195 height 28
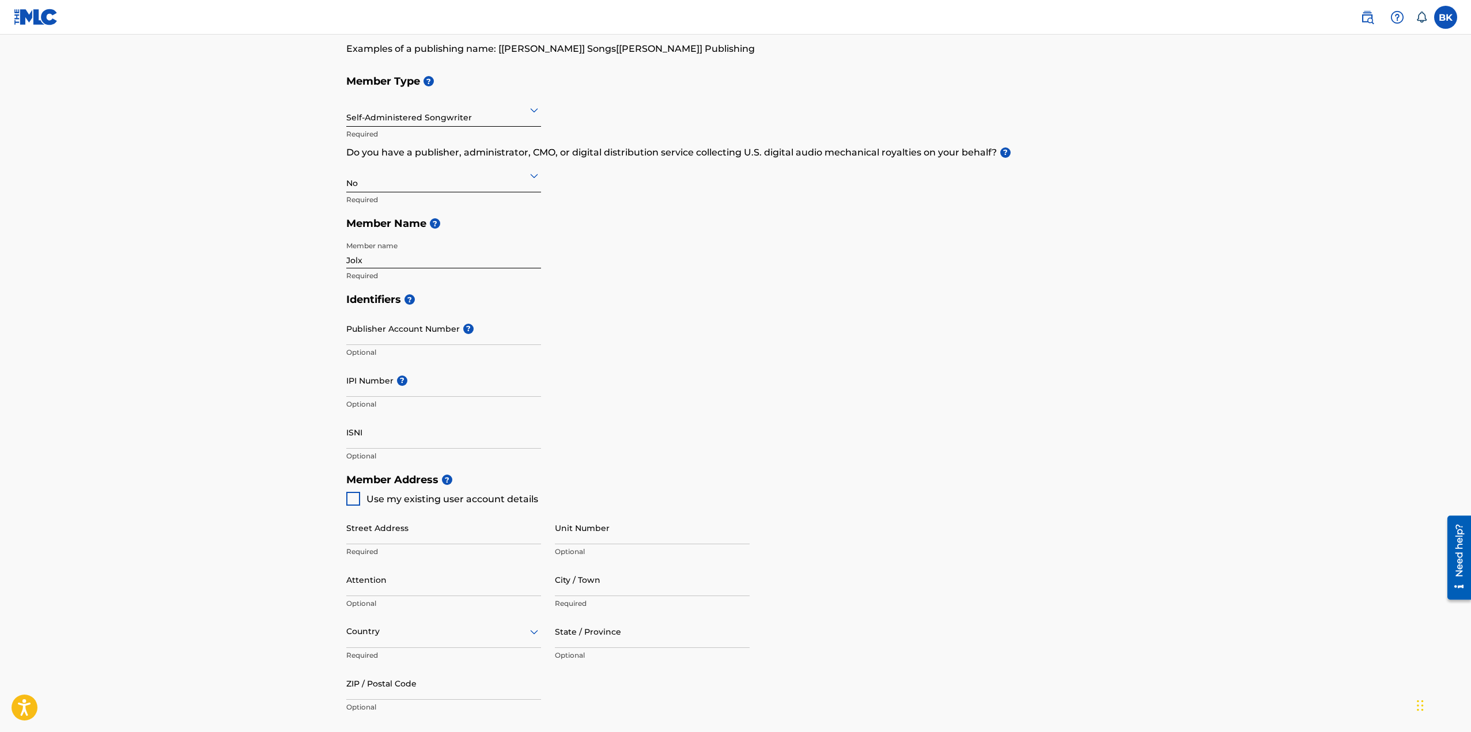
scroll to position [115, 0]
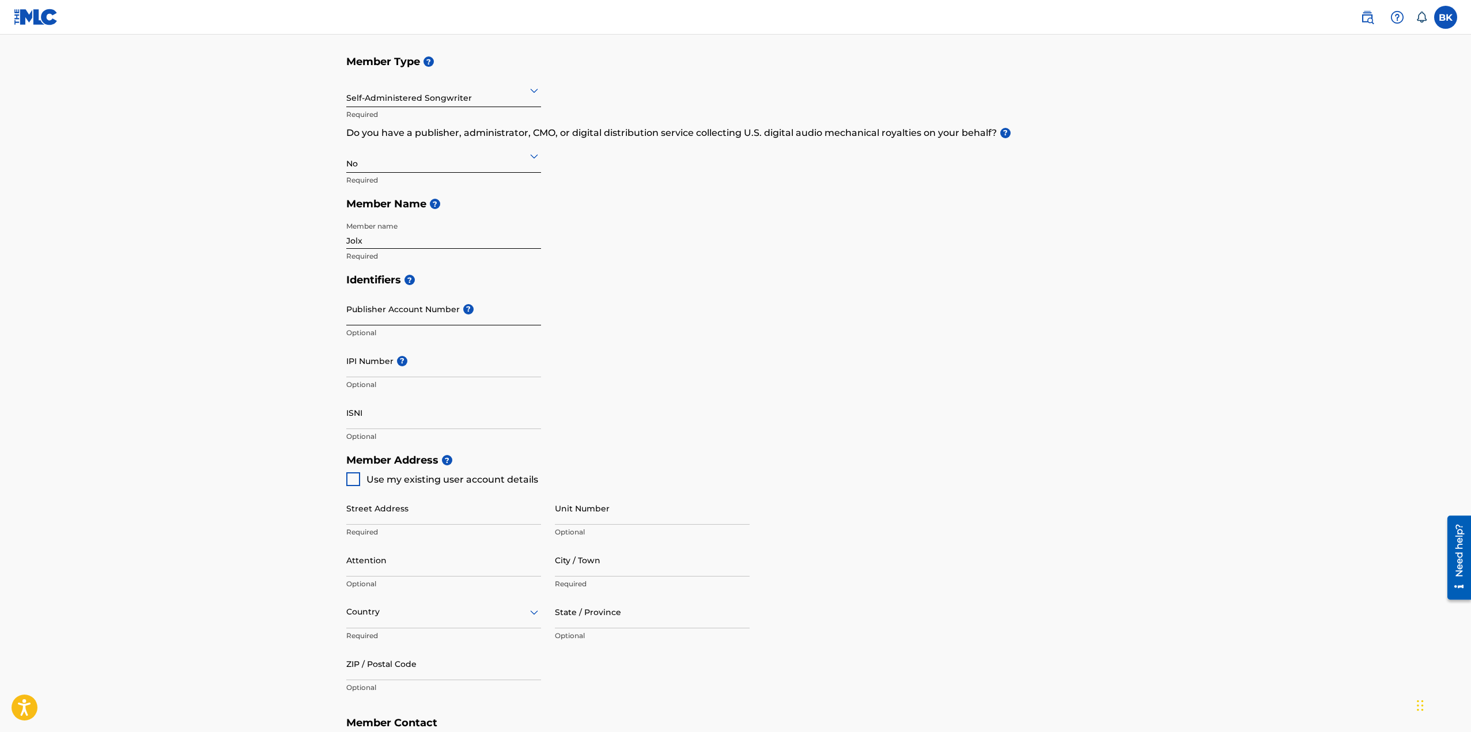
click at [419, 319] on input "Publisher Account Number ?" at bounding box center [443, 309] width 195 height 33
click at [470, 278] on h5 "Identifiers ?" at bounding box center [735, 280] width 779 height 25
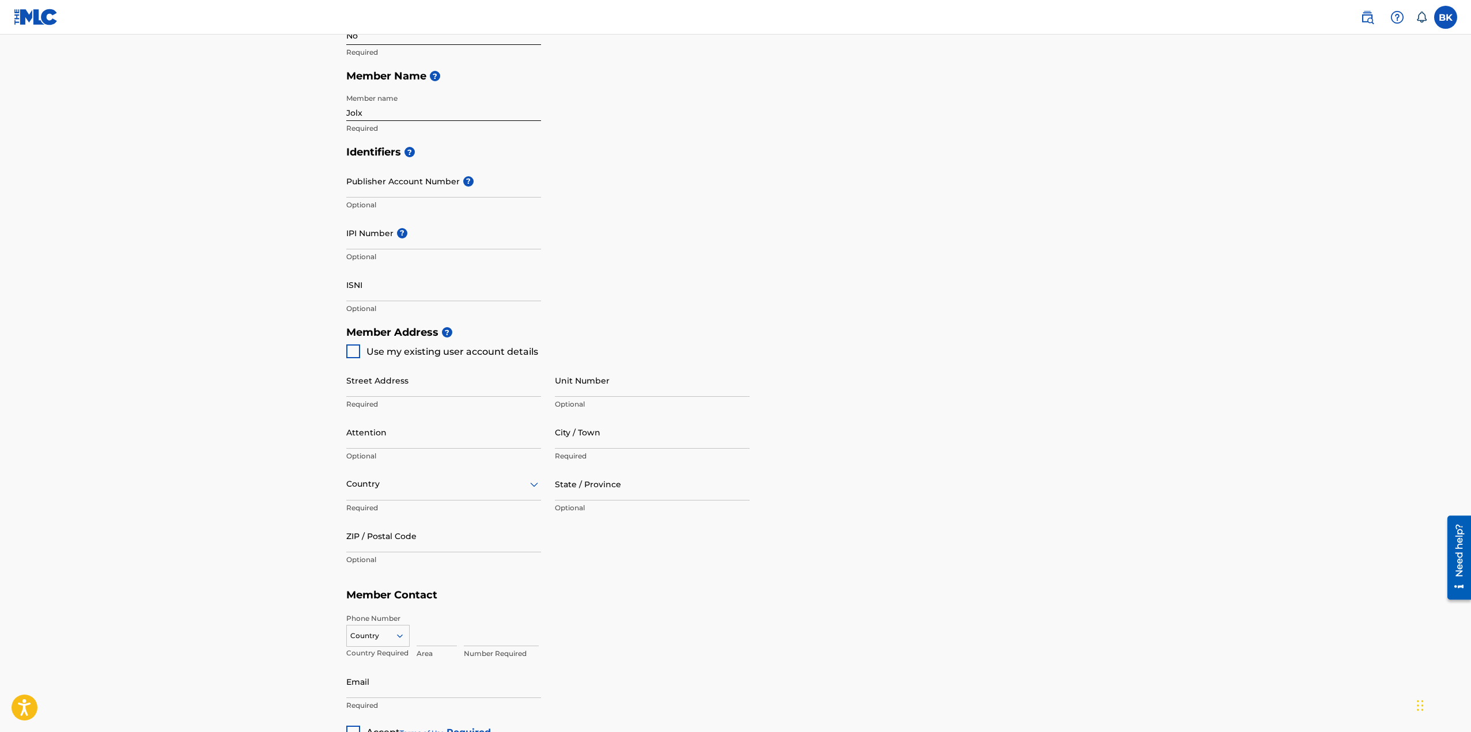
scroll to position [288, 0]
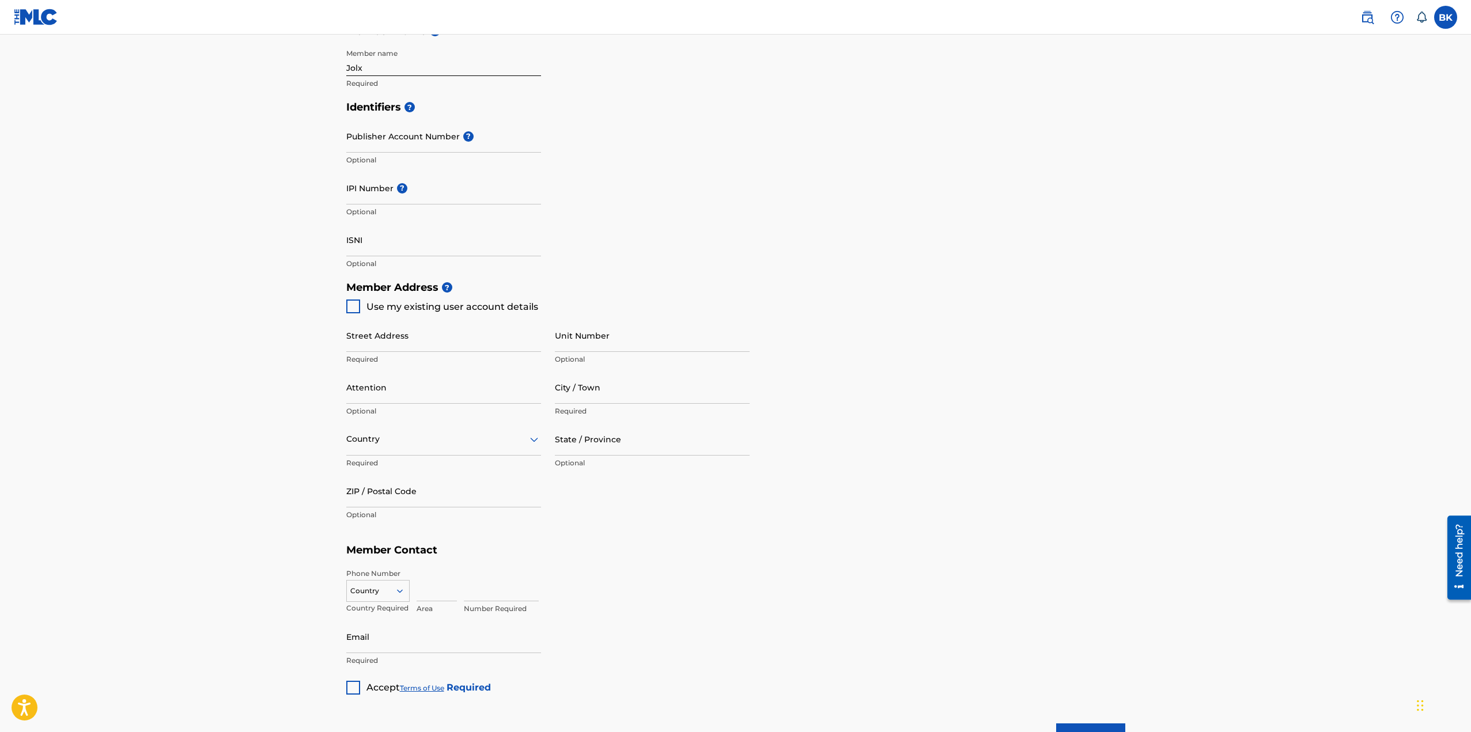
click at [353, 311] on div at bounding box center [353, 307] width 14 height 14
type input "[STREET_ADDRESS]"
type input "Frankston North"
type input "VIC"
type input "3200"
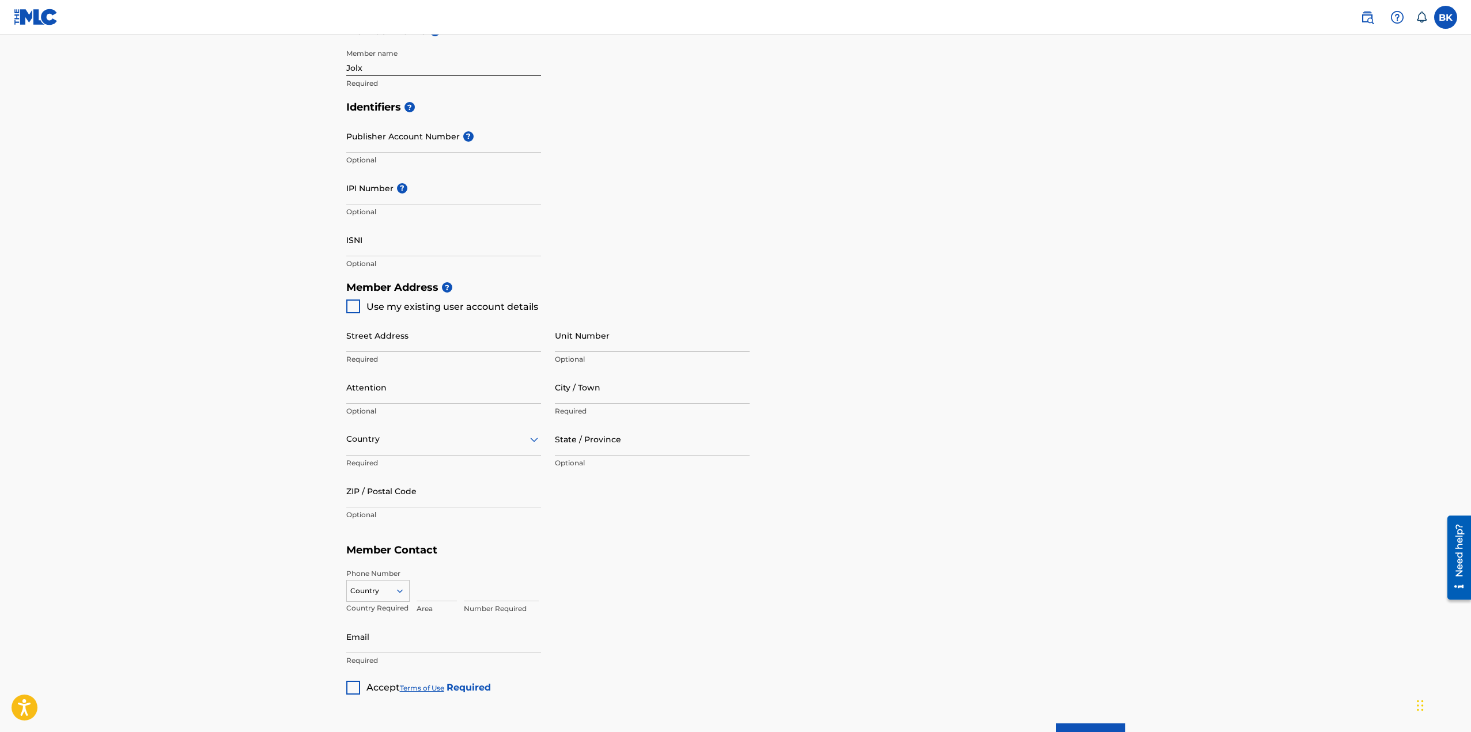
type input "0433677893"
type input "[EMAIL_ADDRESS][DOMAIN_NAME]"
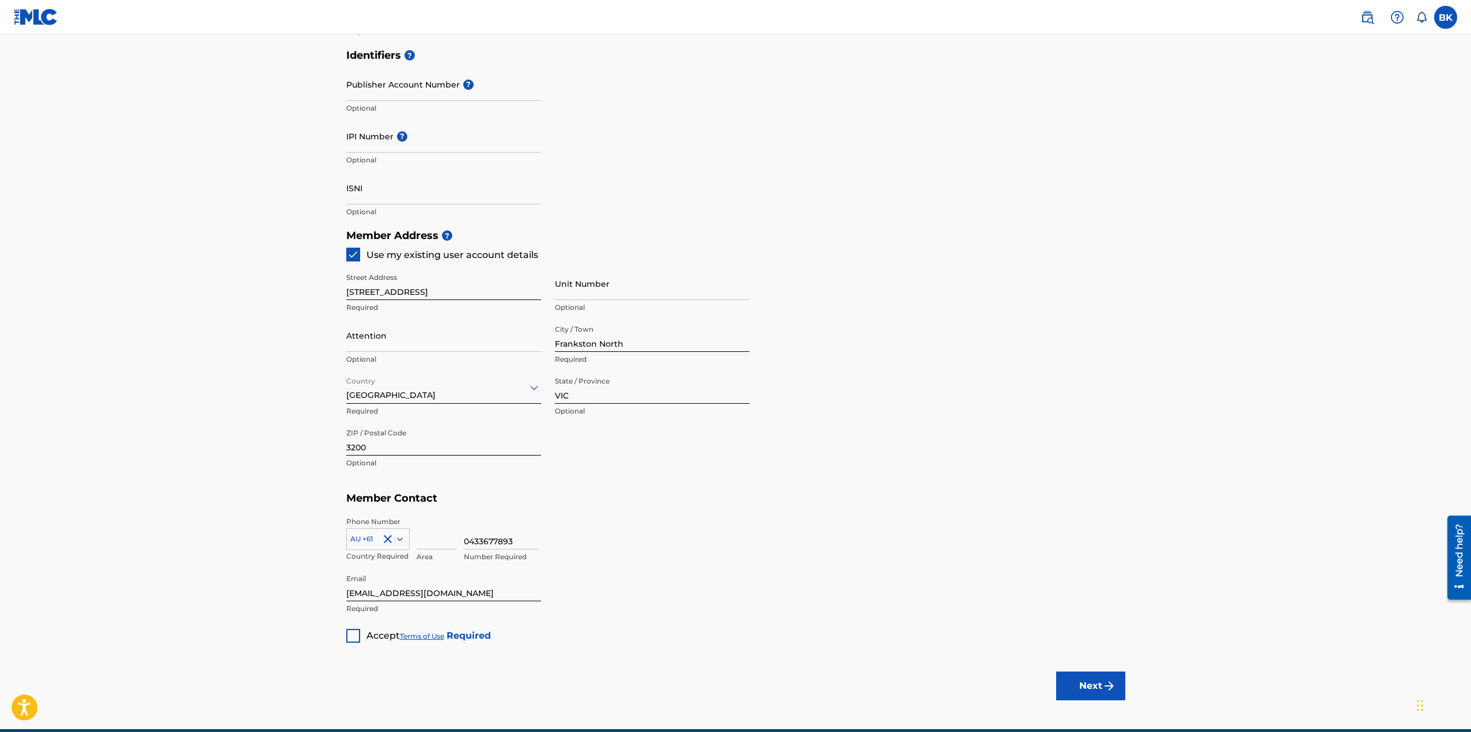
scroll to position [392, 0]
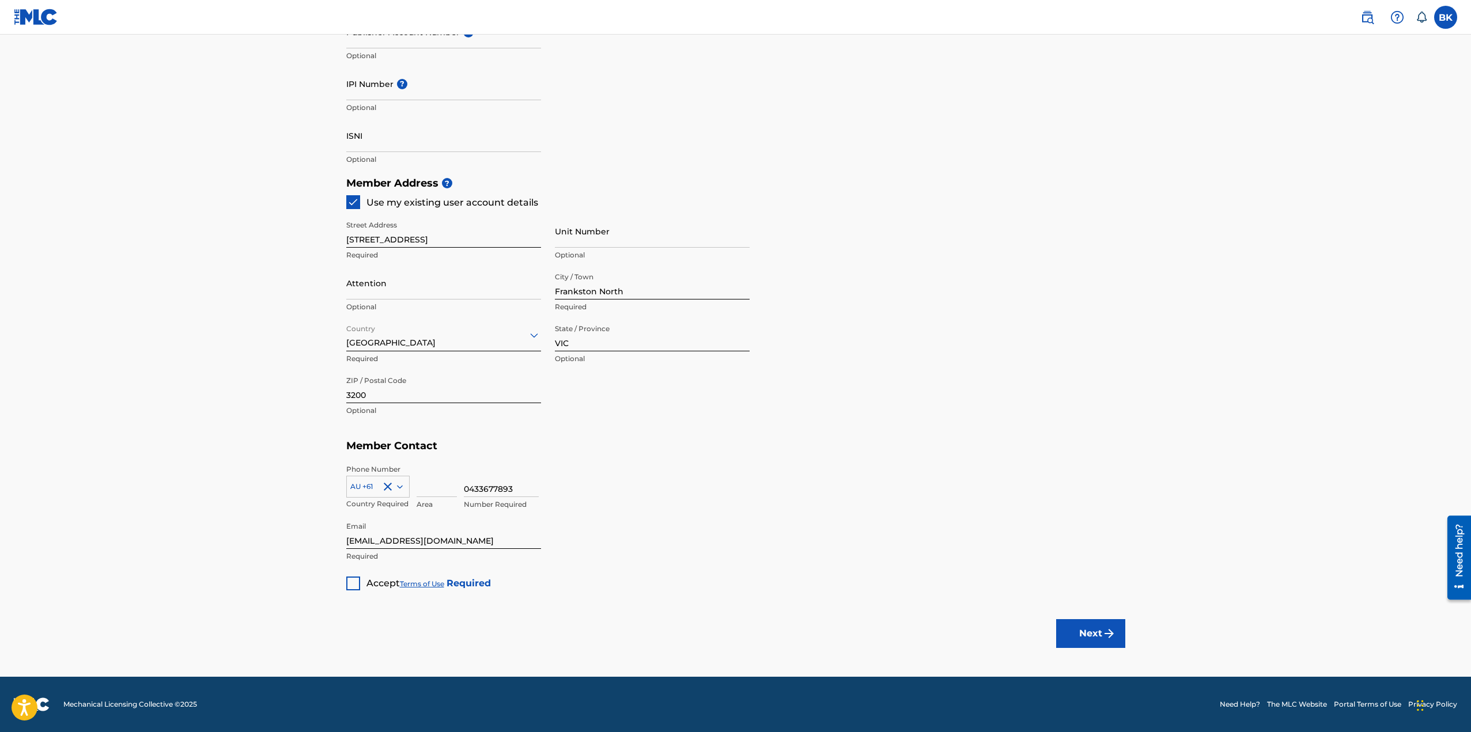
click at [356, 577] on div at bounding box center [353, 584] width 14 height 14
drag, startPoint x: 1096, startPoint y: 636, endPoint x: 1071, endPoint y: 626, distance: 27.2
click at [1095, 636] on button "Next" at bounding box center [1090, 633] width 69 height 29
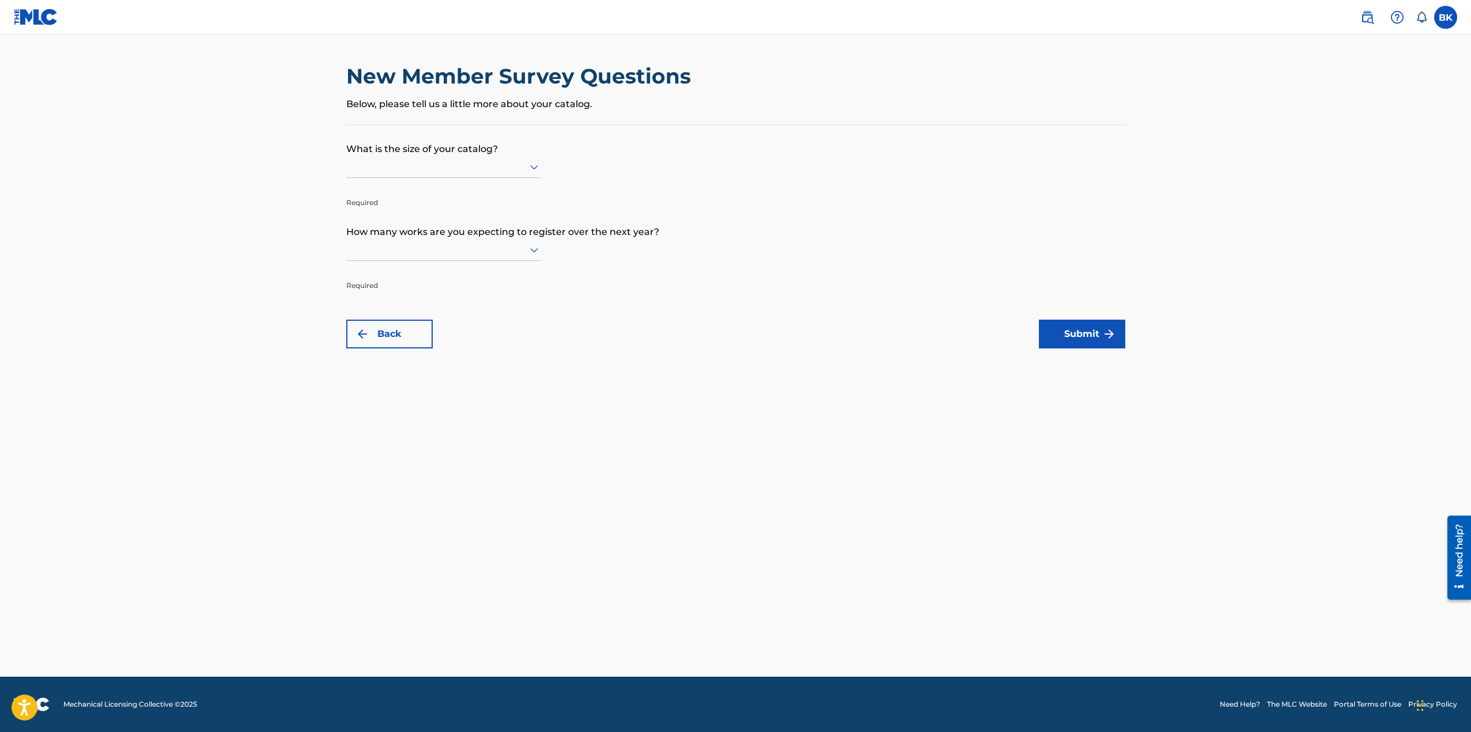
click at [441, 167] on div at bounding box center [443, 167] width 195 height 14
click at [420, 195] on div "Up to 100" at bounding box center [444, 191] width 194 height 26
click at [395, 242] on div at bounding box center [443, 250] width 195 height 22
click at [445, 251] on div at bounding box center [443, 250] width 195 height 14
click at [478, 251] on div at bounding box center [443, 250] width 195 height 14
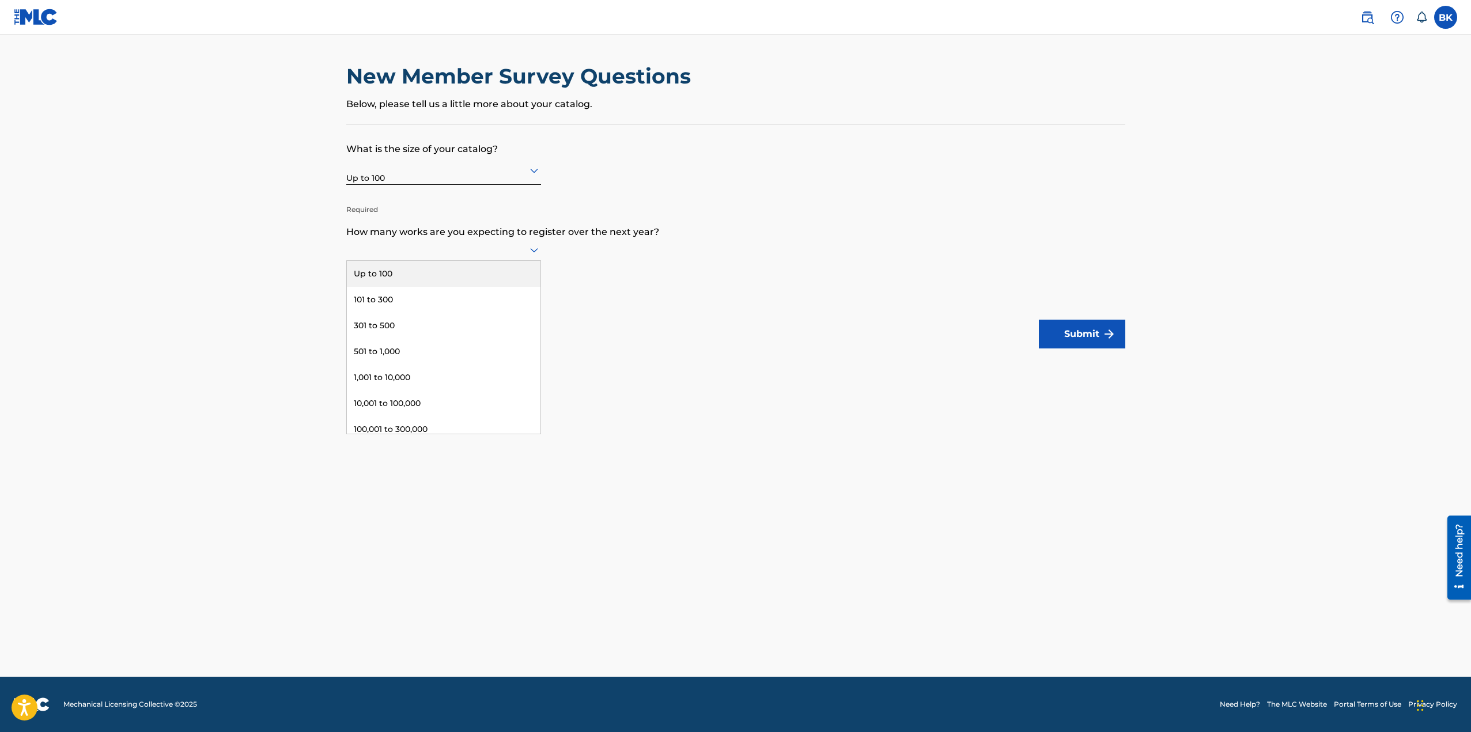
click at [396, 268] on div "Up to 100" at bounding box center [444, 274] width 194 height 26
click at [1074, 342] on button "Submit" at bounding box center [1082, 334] width 86 height 29
